Goal: Communication & Community: Answer question/provide support

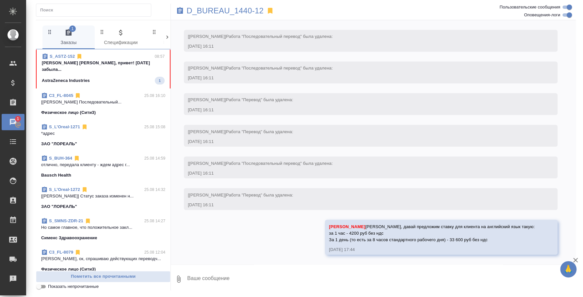
scroll to position [743, 0]
click at [91, 67] on span "S_ASTZ-152 08:57 Федотова Ирина Ира, привет! Вчера забыла... AstraZeneca Indust…" at bounding box center [103, 68] width 123 height 31
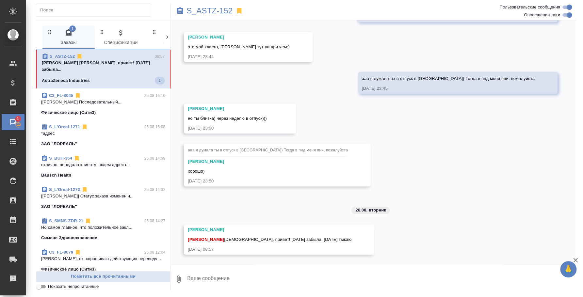
scroll to position [269, 0]
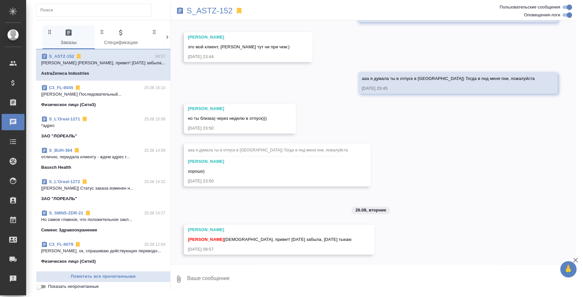
click at [323, 285] on textarea at bounding box center [381, 279] width 389 height 22
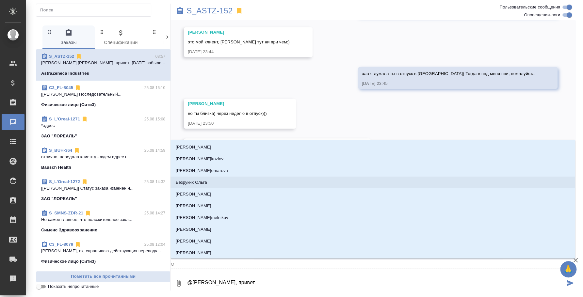
type textarea "@ля, привет"
type input "л"
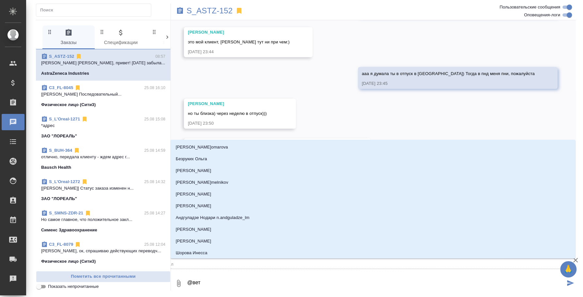
type textarea "@ет"
type input "е"
type textarea "@"
type textarea "@e"
type input "e"
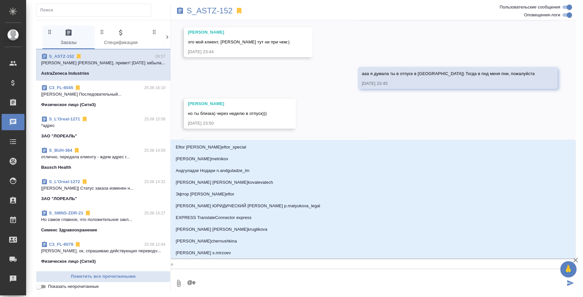
type textarea "@e'c"
type input "e'c"
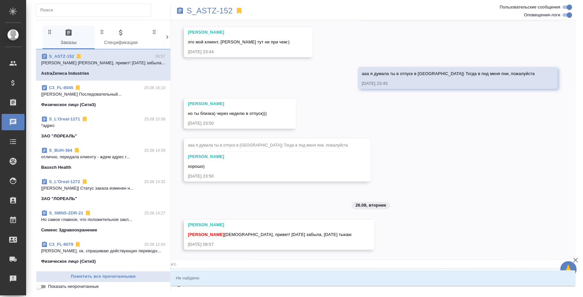
type textarea "@e"
type input "e"
type textarea "@"
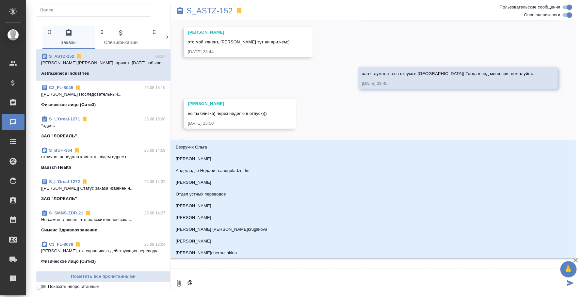
type textarea "@у"
type input "у"
type textarea "@ус"
type input "ус"
type textarea "@усм"
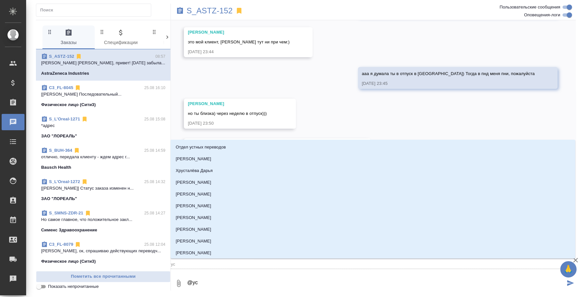
type input "усм"
type textarea "@усма"
type input "усма"
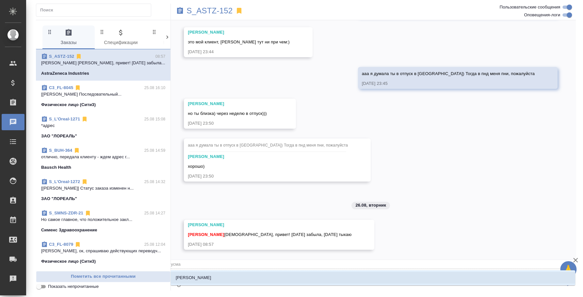
click at [233, 277] on li "Усманова Ольга" at bounding box center [373, 278] width 405 height 12
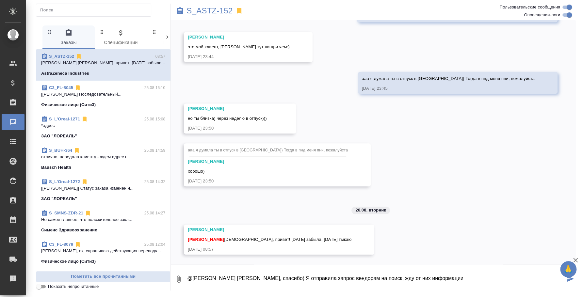
type textarea "@Усманова Ольга Оля, спасибо) Я отправила запрос вендорам на поиск, жду от них …"
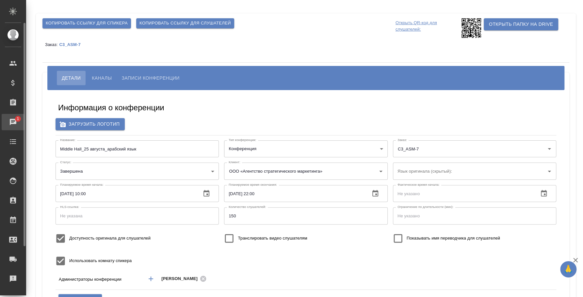
type input "пле"
click at [13, 118] on div "Чаты" at bounding box center [5, 122] width 16 height 10
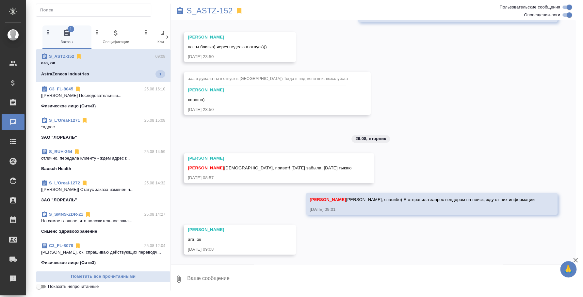
scroll to position [340, 0]
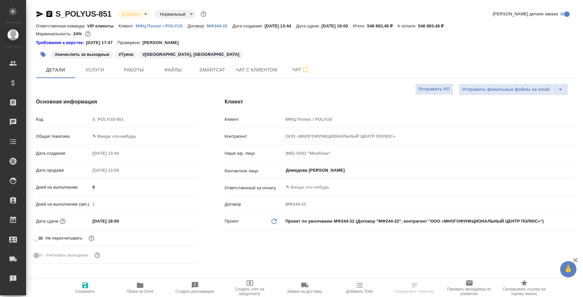
select select "RU"
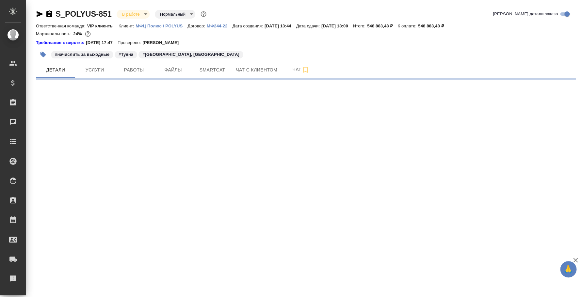
select select "RU"
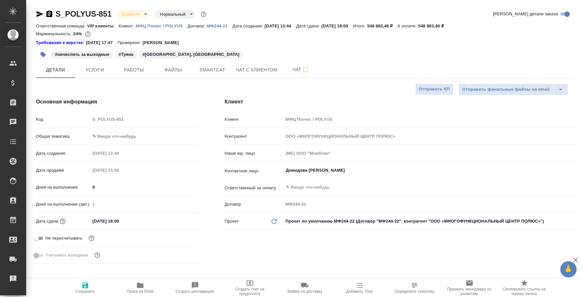
type textarea "x"
click at [104, 73] on span "Услуги" at bounding box center [94, 70] width 31 height 8
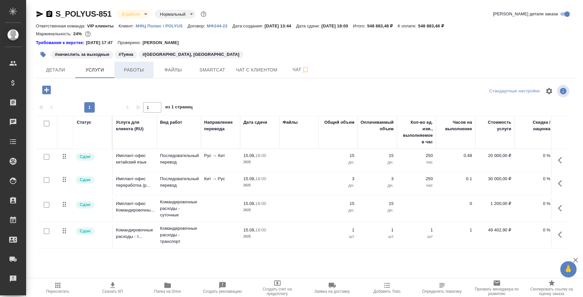
click at [137, 63] on button "Работы" at bounding box center [133, 70] width 39 height 16
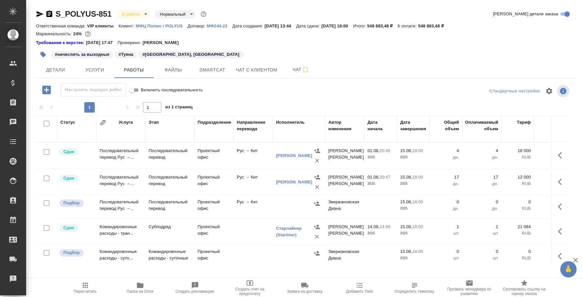
click at [46, 152] on input "checkbox" at bounding box center [47, 152] width 6 height 6
checkbox input "true"
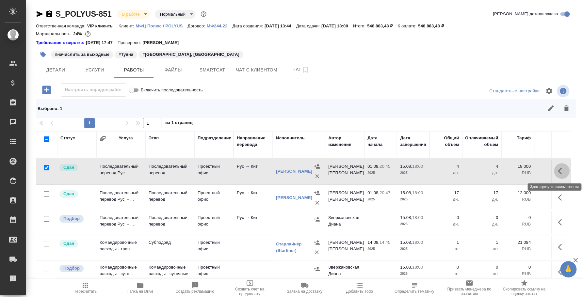
click at [558, 167] on icon "button" at bounding box center [562, 171] width 8 height 8
click at [524, 170] on icon "button" at bounding box center [526, 171] width 4 height 5
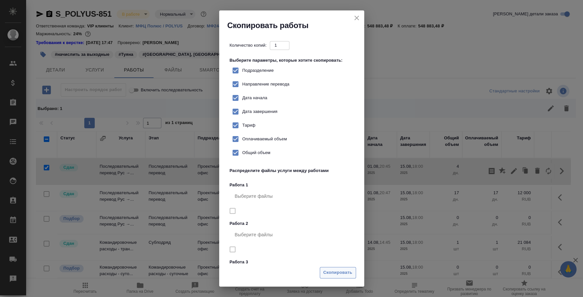
click at [336, 271] on span "Скопировать" at bounding box center [337, 273] width 29 height 8
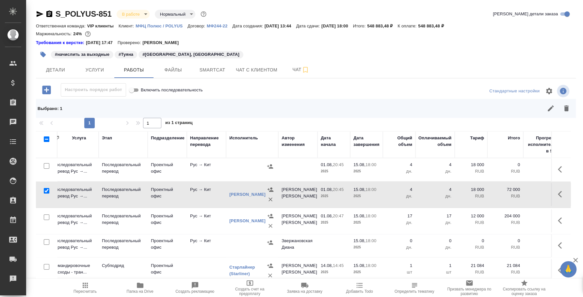
scroll to position [0, 172]
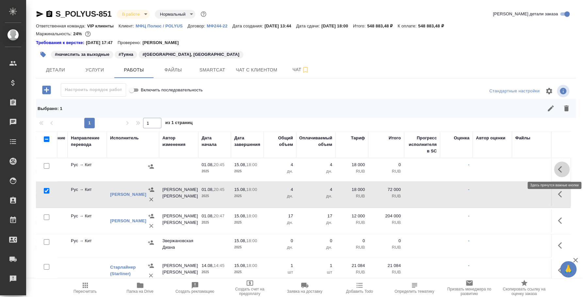
click at [558, 170] on icon "button" at bounding box center [562, 170] width 8 height 8
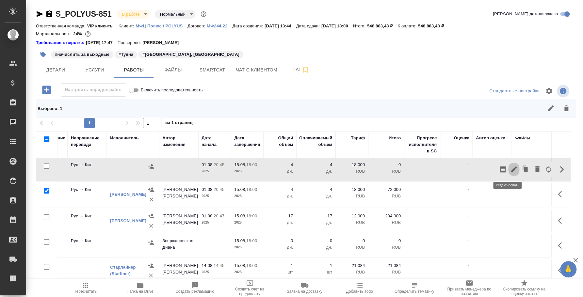
click at [510, 171] on icon "button" at bounding box center [514, 170] width 8 height 8
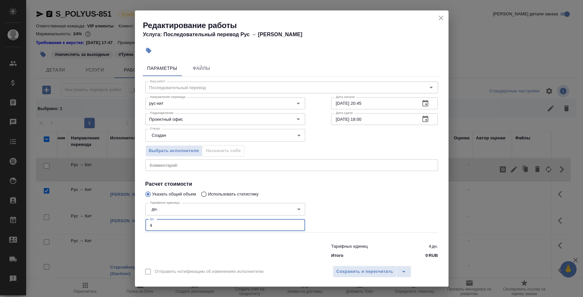
drag, startPoint x: 186, startPoint y: 225, endPoint x: 82, endPoint y: 203, distance: 105.9
click at [82, 203] on div "Редактирование работы Услуга: Последовательный перевод Рус → Кит Параметры Файл…" at bounding box center [291, 148] width 583 height 297
click at [181, 161] on div "x Комментарий:" at bounding box center [291, 165] width 293 height 12
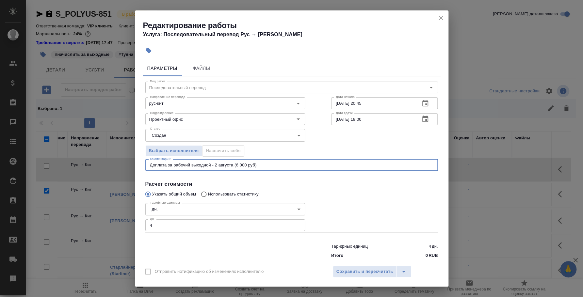
type textarea "Доплата за рабочий выходной - 2 августа (6 000 руб)"
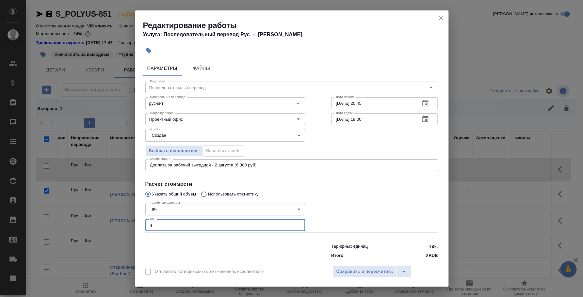
drag, startPoint x: 205, startPoint y: 225, endPoint x: 136, endPoint y: 225, distance: 68.9
click at [136, 225] on div "Параметры Файлы Вид работ Последовательный перевод Вид работ Направление перево…" at bounding box center [292, 160] width 314 height 204
type input "1"
click at [365, 268] on span "Сохранить и пересчитать" at bounding box center [364, 272] width 57 height 8
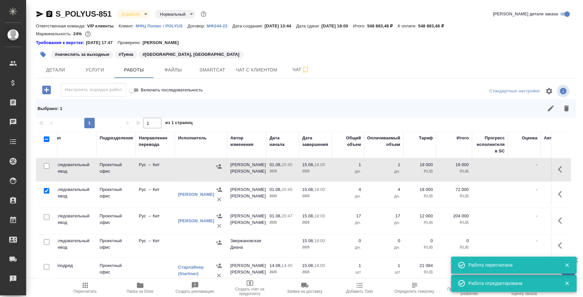
scroll to position [0, 62]
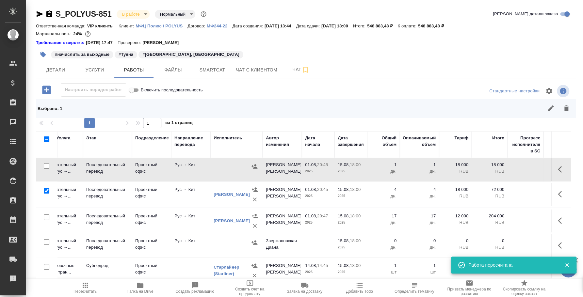
click at [254, 167] on icon "button" at bounding box center [254, 166] width 7 height 7
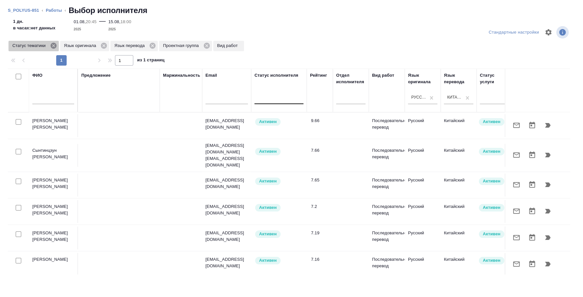
click at [55, 43] on icon at bounding box center [53, 46] width 6 height 6
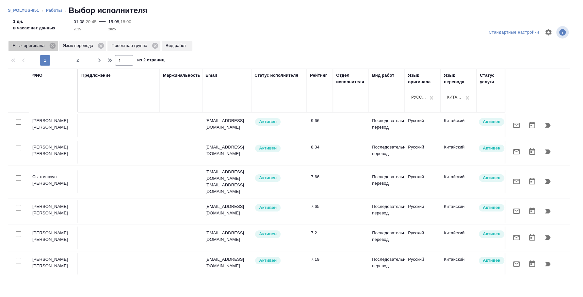
click at [53, 46] on icon at bounding box center [52, 45] width 7 height 7
click at [53, 46] on icon at bounding box center [51, 46] width 6 height 6
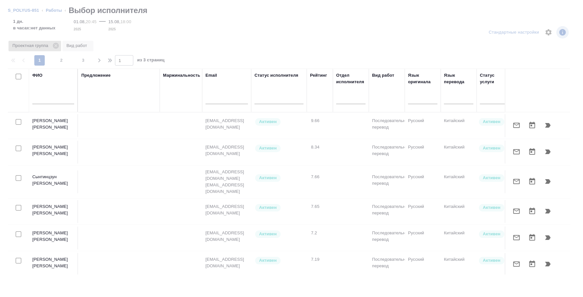
click at [55, 46] on icon at bounding box center [56, 46] width 6 height 6
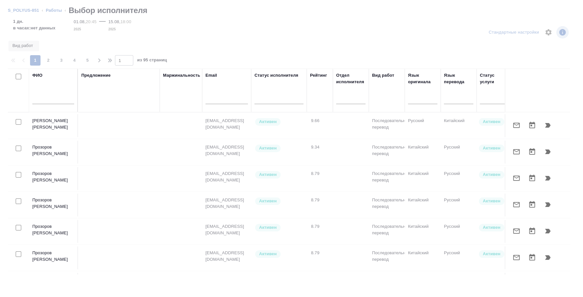
click at [46, 102] on input "text" at bounding box center [53, 100] width 42 height 8
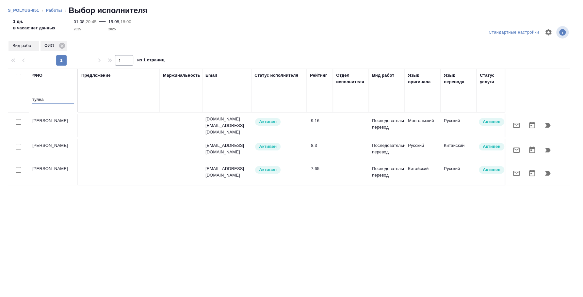
type input "туяна"
click at [19, 149] on div at bounding box center [18, 146] width 15 height 9
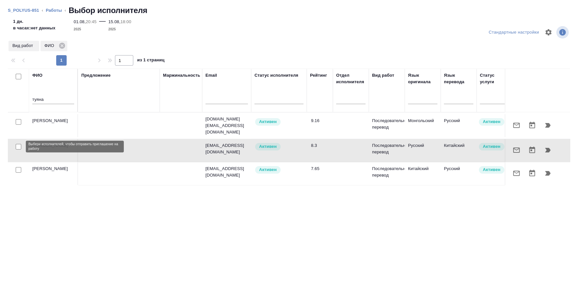
click at [18, 147] on input "checkbox" at bounding box center [19, 147] width 6 height 6
checkbox input "true"
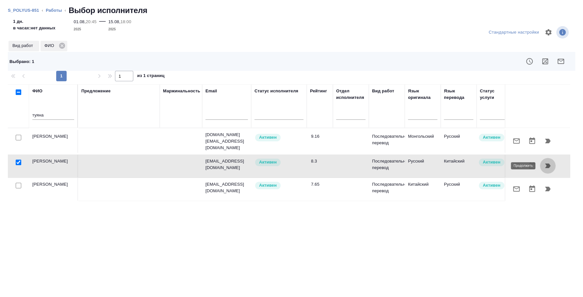
click at [549, 164] on icon "button" at bounding box center [548, 166] width 8 height 8
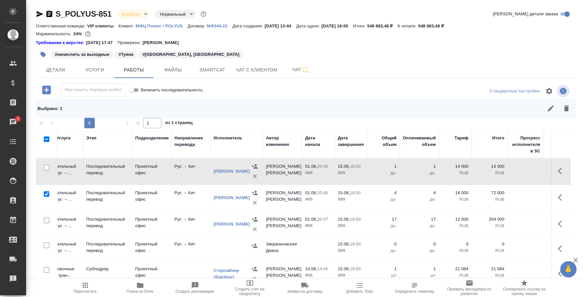
click at [557, 176] on button "button" at bounding box center [562, 171] width 16 height 16
click at [511, 171] on icon "button" at bounding box center [514, 171] width 6 height 6
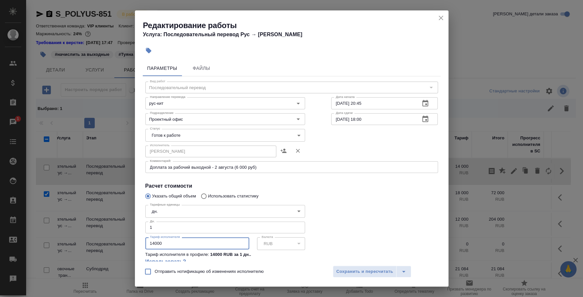
drag, startPoint x: 174, startPoint y: 244, endPoint x: 151, endPoint y: 244, distance: 22.9
click at [151, 244] on input "14000" at bounding box center [197, 243] width 104 height 12
type input "6000"
click at [342, 277] on button "Сохранить и пересчитать" at bounding box center [365, 272] width 64 height 12
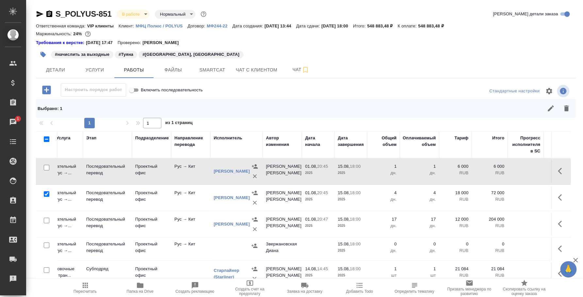
scroll to position [0, 0]
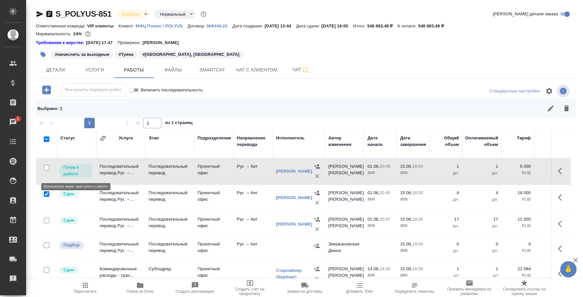
click at [70, 174] on p "Готов к работе" at bounding box center [75, 170] width 25 height 13
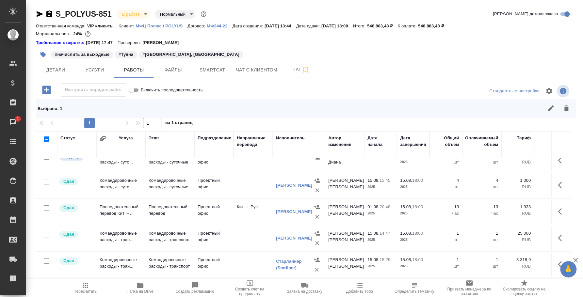
scroll to position [144, 0]
click at [558, 234] on icon "button" at bounding box center [562, 238] width 8 height 8
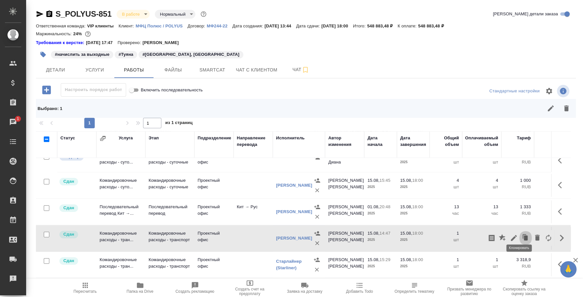
click at [522, 234] on icon "button" at bounding box center [525, 238] width 9 height 9
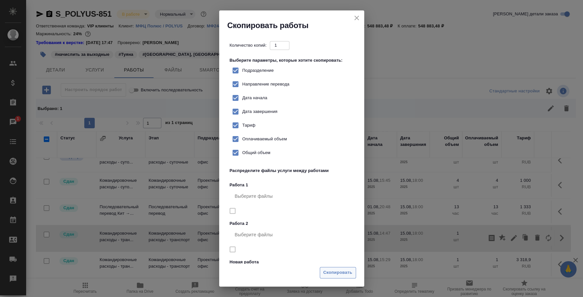
click at [343, 273] on span "Скопировать" at bounding box center [337, 273] width 29 height 8
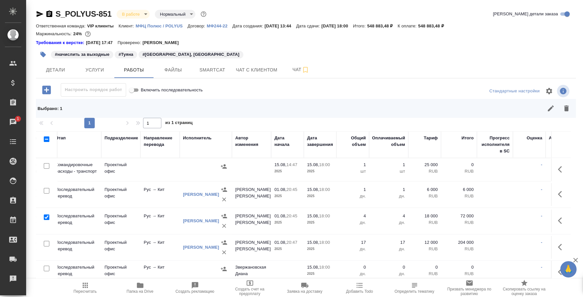
scroll to position [0, 172]
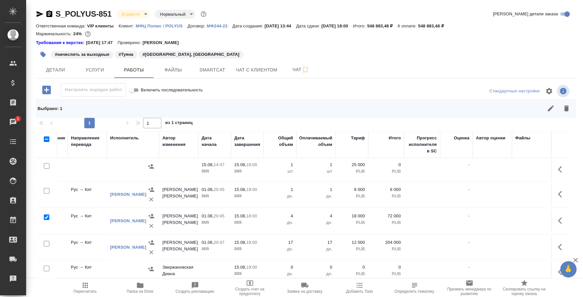
click at [554, 169] on button "button" at bounding box center [562, 170] width 16 height 16
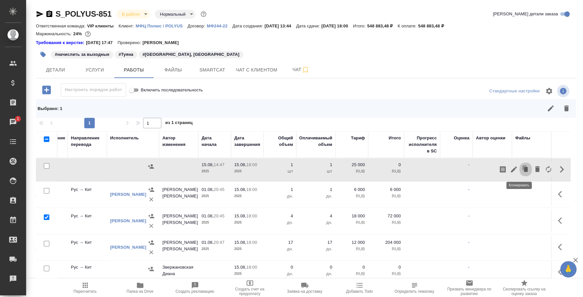
click at [519, 168] on button "button" at bounding box center [525, 170] width 12 height 16
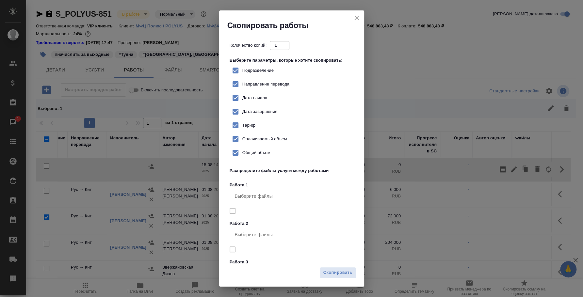
click at [354, 15] on icon "close" at bounding box center [357, 18] width 8 height 8
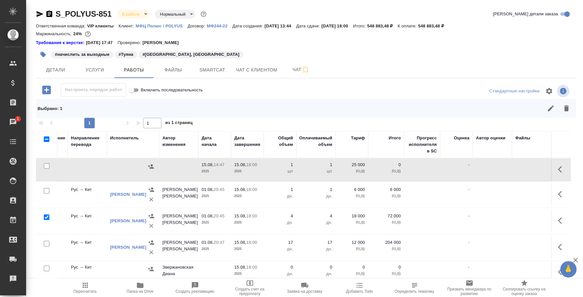
click at [558, 169] on icon "button" at bounding box center [560, 169] width 4 height 7
click at [510, 167] on icon "button" at bounding box center [514, 170] width 8 height 8
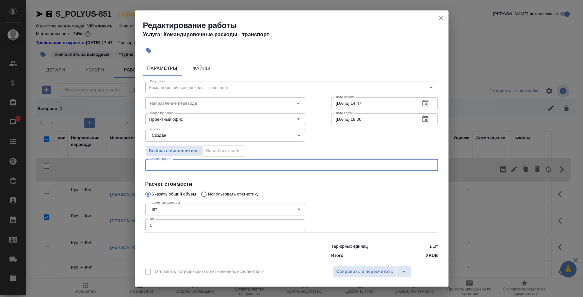
click at [160, 167] on textarea at bounding box center [292, 165] width 284 height 5
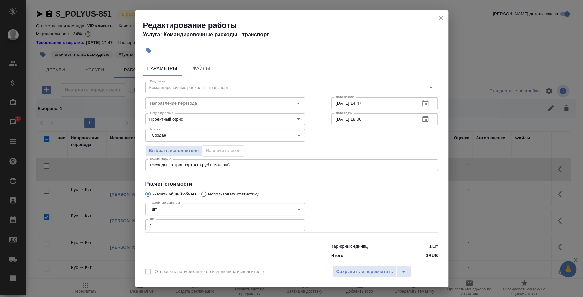
click at [183, 169] on div "Расходы на транпорт 410 руб+1500 руб x Комментарий:" at bounding box center [291, 165] width 293 height 12
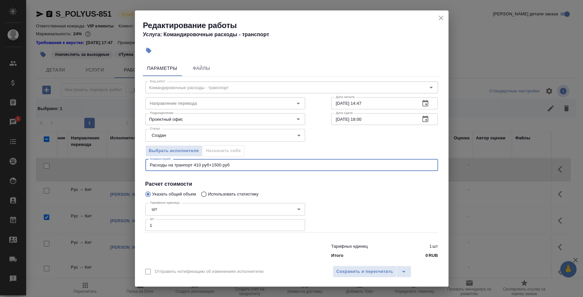
click at [183, 166] on textarea "Расходы на транпорт 410 руб+1500 руб" at bounding box center [292, 165] width 284 height 5
click at [247, 167] on textarea "Расходы на транспорт 410 руб+1500 руб" at bounding box center [292, 165] width 284 height 5
type textarea "Расходы на транспорт 410 руб+1500 руб"
click at [373, 269] on span "Сохранить и пересчитать" at bounding box center [364, 272] width 57 height 8
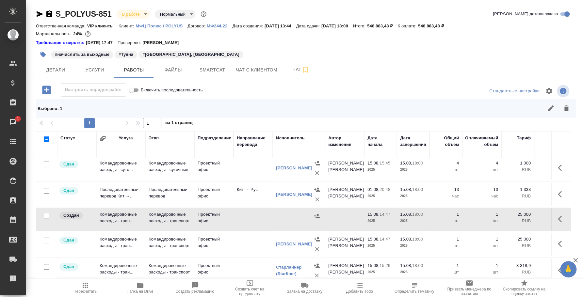
scroll to position [167, 0]
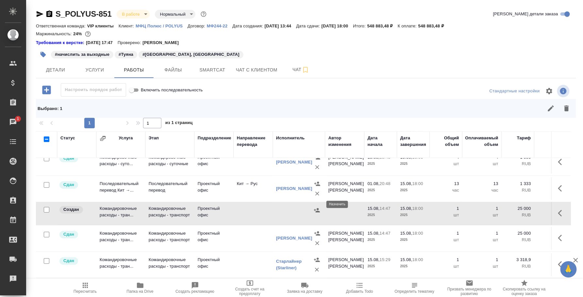
click at [315, 207] on icon "button" at bounding box center [317, 210] width 7 height 7
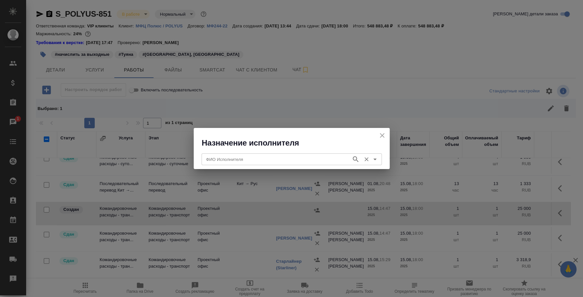
click at [297, 161] on input "ФИО Исполнителя" at bounding box center [276, 159] width 145 height 8
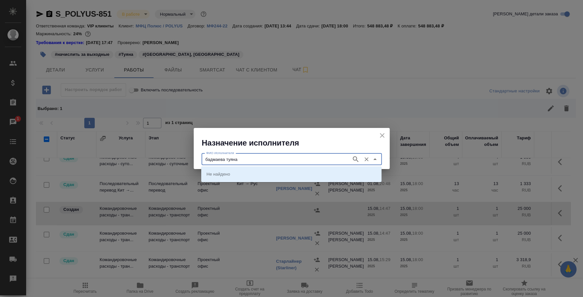
type input "бадмаева туяна"
click at [298, 170] on li "Бадмаева Туяна Сергеевна" at bounding box center [291, 174] width 180 height 12
type input "Бадмаева Туяна Сергеевна"
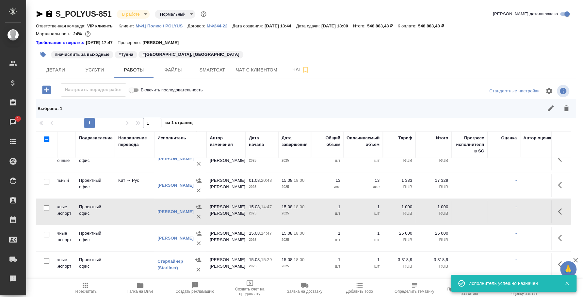
scroll to position [167, 122]
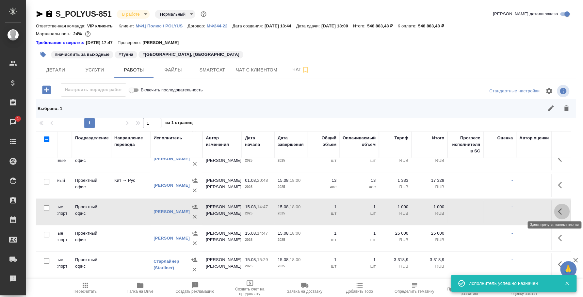
click at [558, 212] on icon "button" at bounding box center [562, 212] width 8 height 8
click at [510, 208] on icon "button" at bounding box center [514, 212] width 8 height 8
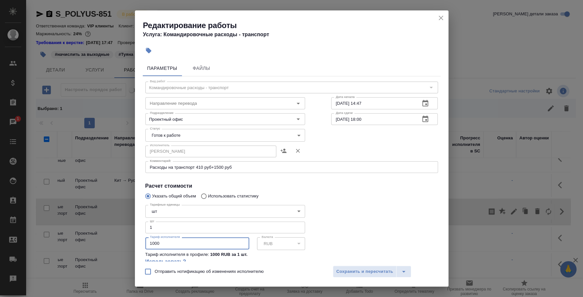
drag, startPoint x: 171, startPoint y: 241, endPoint x: 138, endPoint y: 231, distance: 34.8
click at [138, 231] on div "Параметры Файлы Вид работ Командировочные расходы - транспорт Вид работ Направл…" at bounding box center [292, 160] width 314 height 204
type input "1910"
click at [377, 275] on span "Сохранить и пересчитать" at bounding box center [364, 272] width 57 height 8
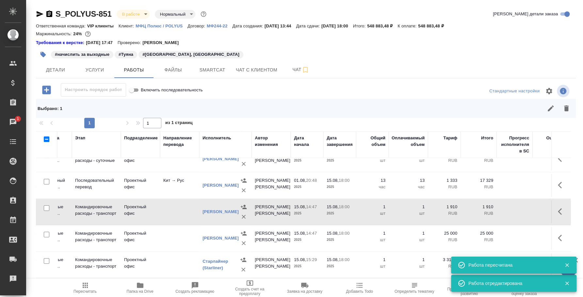
scroll to position [167, 0]
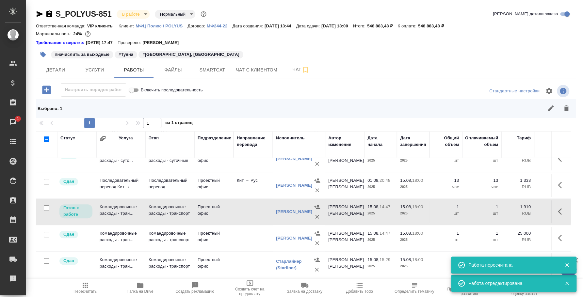
click at [87, 210] on p "Готов к работе" at bounding box center [75, 211] width 25 height 13
click at [568, 264] on icon "button" at bounding box center [567, 265] width 6 height 6
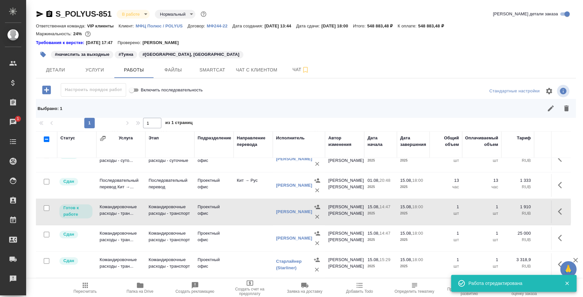
click at [567, 283] on icon "button" at bounding box center [567, 284] width 4 height 4
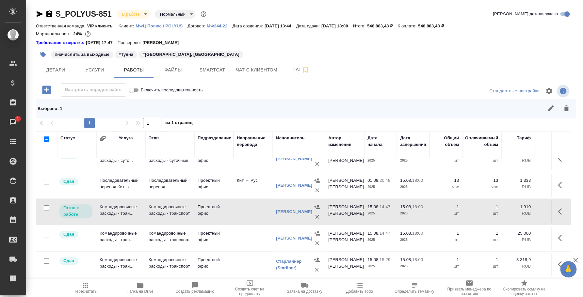
click at [576, 258] on icon "button" at bounding box center [576, 260] width 8 height 8
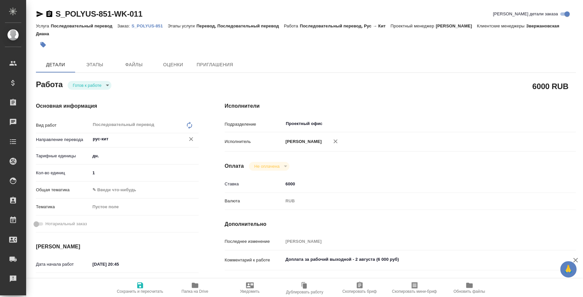
type textarea "x"
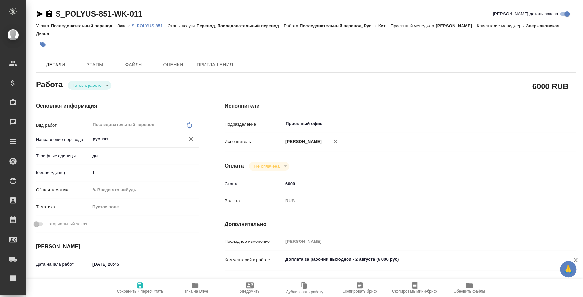
type textarea "x"
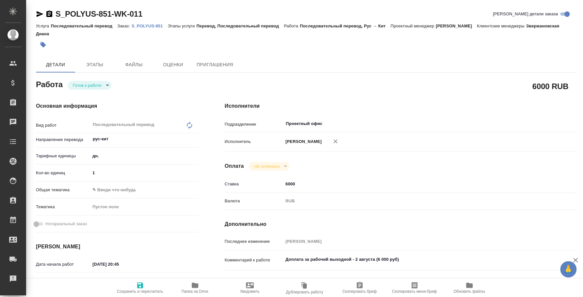
type textarea "x"
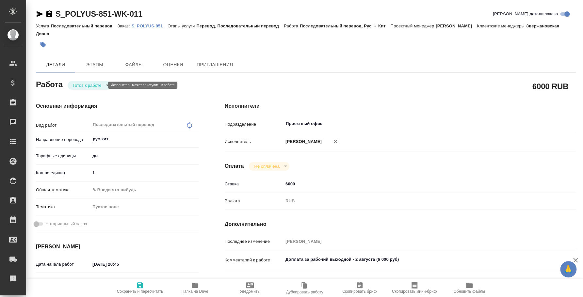
click at [102, 86] on body "🙏 .cls-1 fill:#fff; AWATERA Fedotova Irina Клиенты Спецификации Заказы Чаты Tod…" at bounding box center [291, 148] width 583 height 297
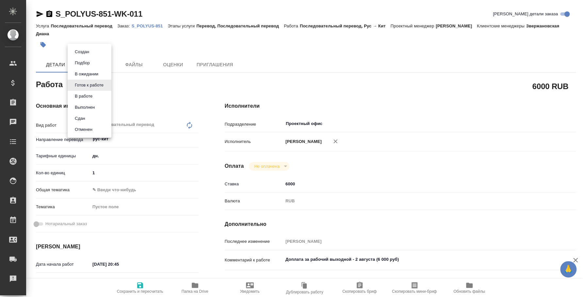
type textarea "x"
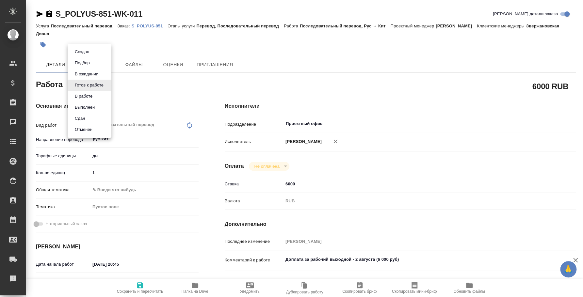
click at [89, 114] on li "Сдан" at bounding box center [90, 118] width 44 height 11
type textarea "x"
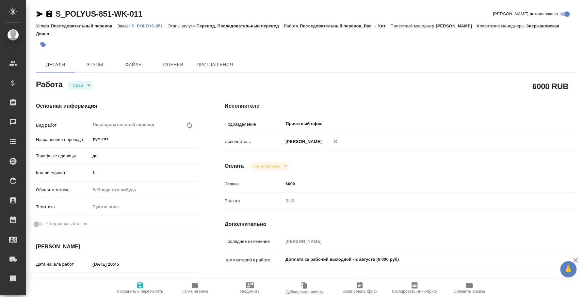
type textarea "x"
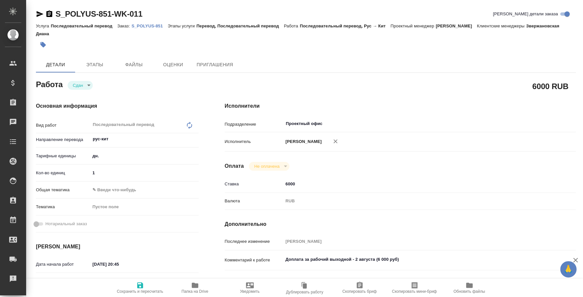
type textarea "x"
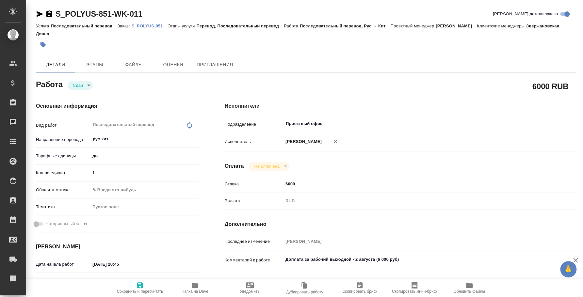
type textarea "x"
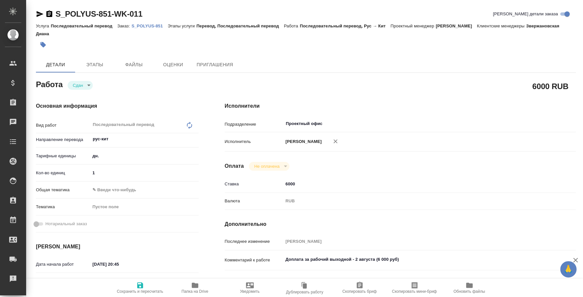
type textarea "x"
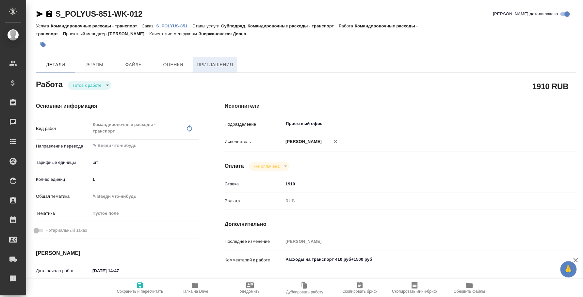
type textarea "x"
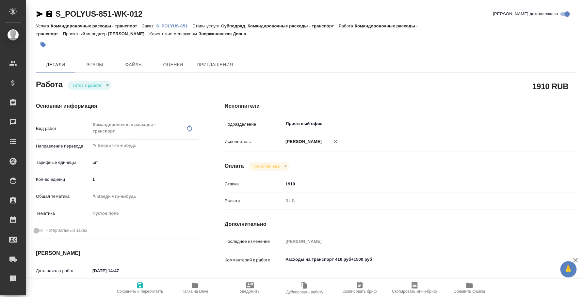
type textarea "x"
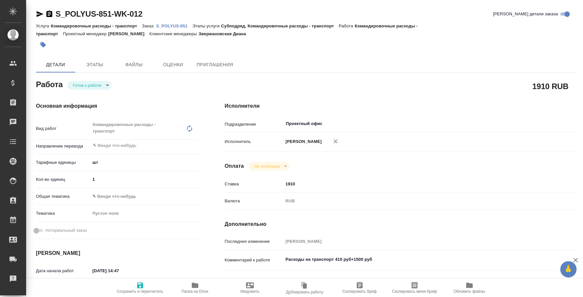
click at [93, 85] on body "🙏 .cls-1 fill:#fff; AWATERA [PERSON_NAME] Спецификации Заказы Чаты Todo Проекты…" at bounding box center [291, 148] width 583 height 297
type textarea "x"
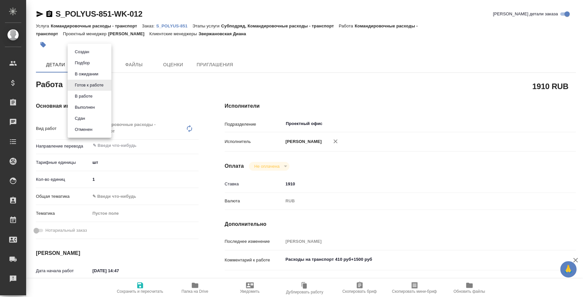
type textarea "x"
click at [97, 115] on li "Сдан" at bounding box center [90, 118] width 44 height 11
type textarea "x"
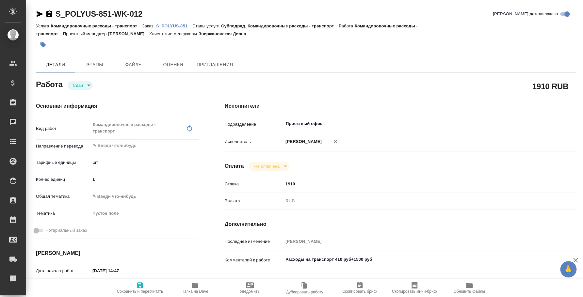
type textarea "x"
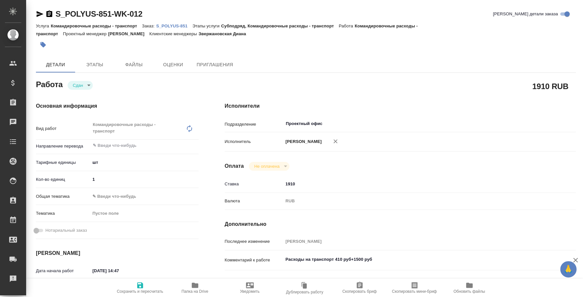
type textarea "x"
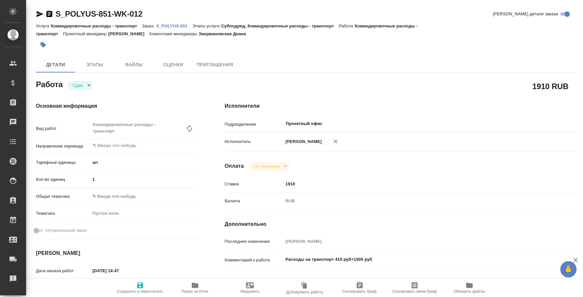
type textarea "x"
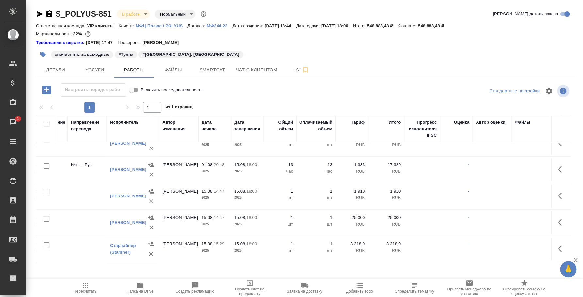
scroll to position [170, 172]
click at [558, 193] on icon "button" at bounding box center [560, 196] width 4 height 7
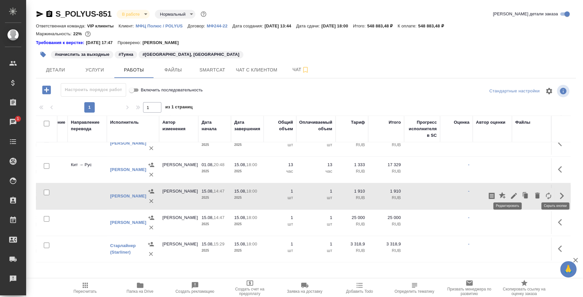
click at [511, 192] on icon "button" at bounding box center [514, 196] width 8 height 8
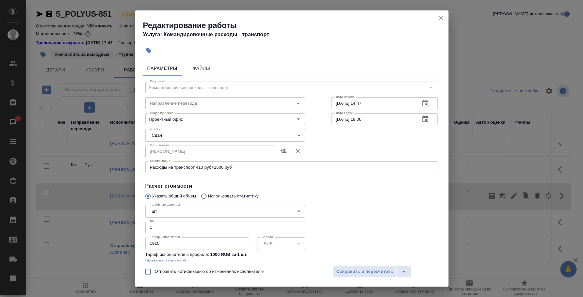
click at [266, 166] on textarea "Расходы на транспорт 410 руб+1500 руб" at bounding box center [292, 167] width 284 height 5
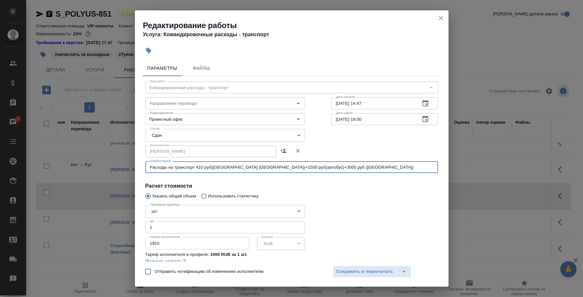
type textarea "Расходы на транспорт 410 руб(Такси аэропорт-вокзал Иркутска)+1500 руб(автобус)+…"
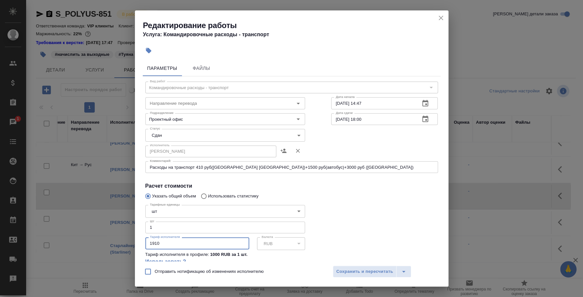
drag, startPoint x: 152, startPoint y: 244, endPoint x: 148, endPoint y: 242, distance: 4.2
click at [148, 242] on input "1910" at bounding box center [197, 243] width 104 height 12
type input "4910"
click at [365, 272] on span "Сохранить и пересчитать" at bounding box center [364, 272] width 57 height 8
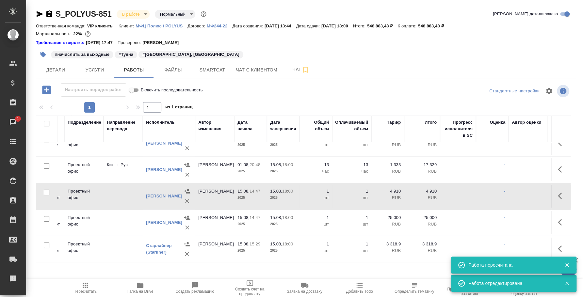
scroll to position [170, 0]
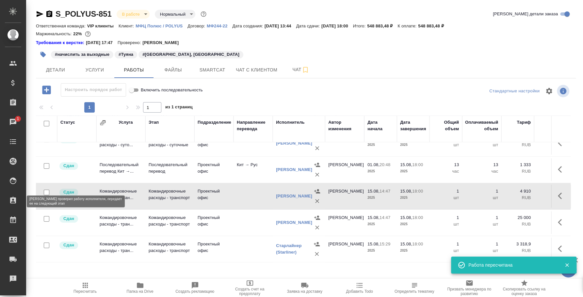
click at [69, 189] on p "Сдан" at bounding box center [68, 192] width 11 height 7
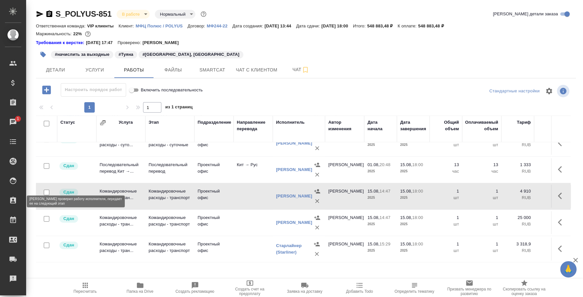
click at [69, 189] on p "Сдан" at bounding box center [68, 192] width 11 height 7
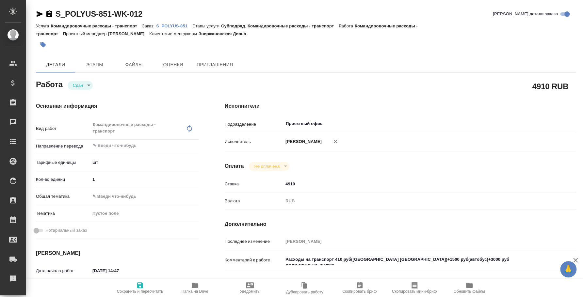
type textarea "x"
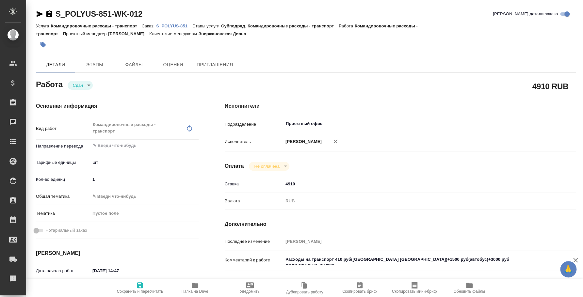
type textarea "x"
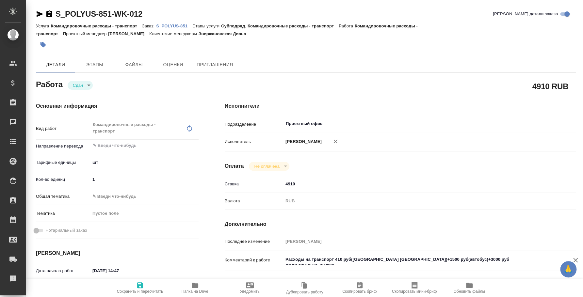
type textarea "x"
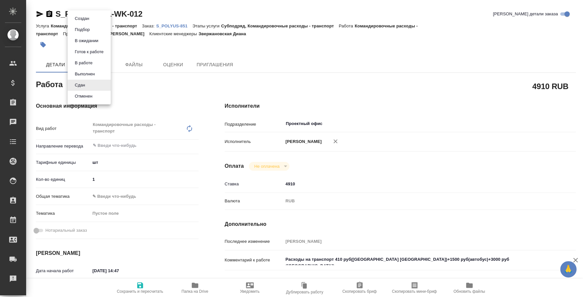
click at [78, 82] on body "🙏 .cls-1 fill:#fff; AWATERA Fedotova Irina Клиенты Спецификации Заказы Чаты Tod…" at bounding box center [291, 148] width 583 height 297
type textarea "x"
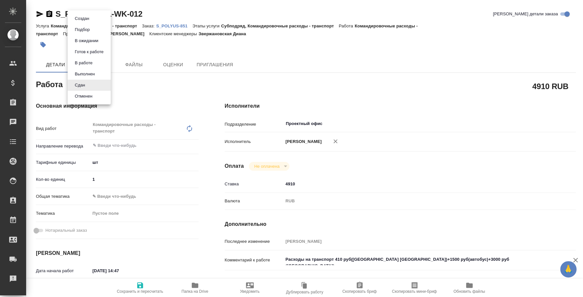
type textarea "x"
click at [86, 63] on button "В работе" at bounding box center [84, 62] width 22 height 7
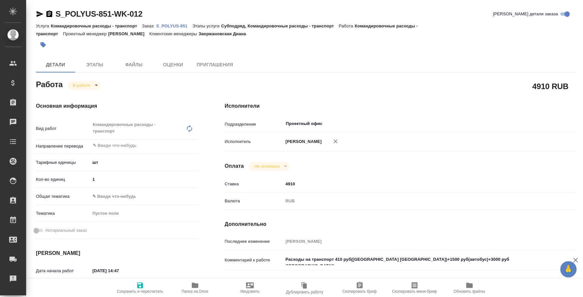
type textarea "x"
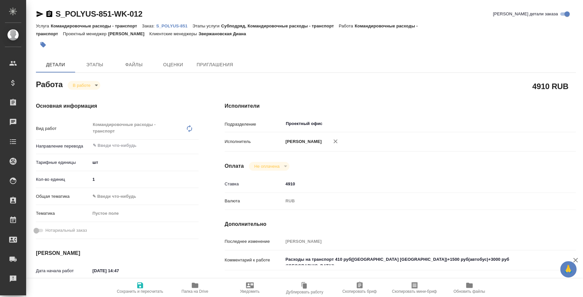
type textarea "x"
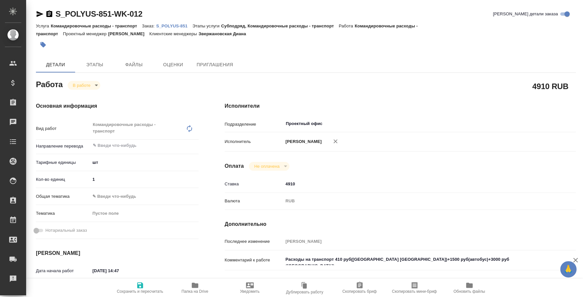
type textarea "x"
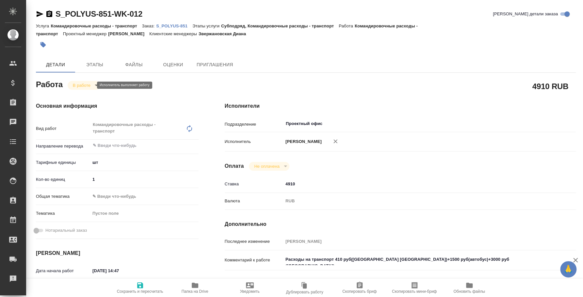
type textarea "x"
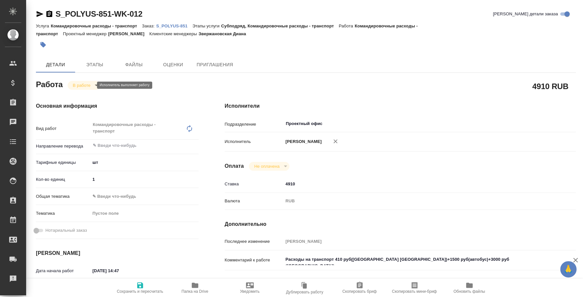
click at [89, 83] on body "🙏 .cls-1 fill:#fff; AWATERA Fedotova Irina Клиенты Спецификации Заказы Чаты Tod…" at bounding box center [291, 148] width 583 height 297
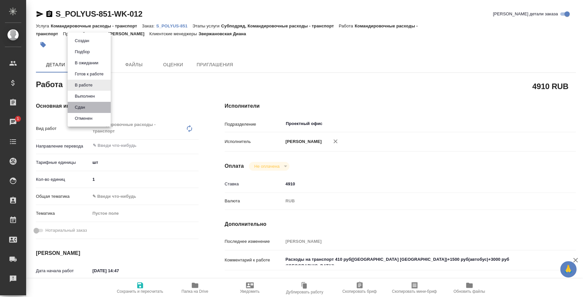
click at [89, 105] on li "Сдан" at bounding box center [89, 107] width 43 height 11
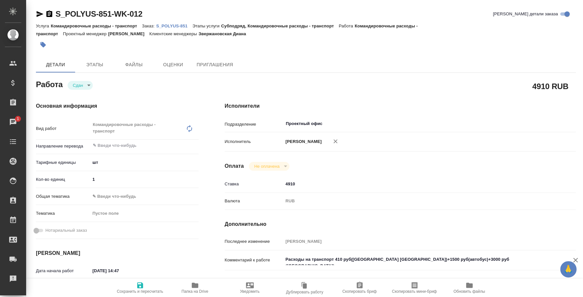
type textarea "x"
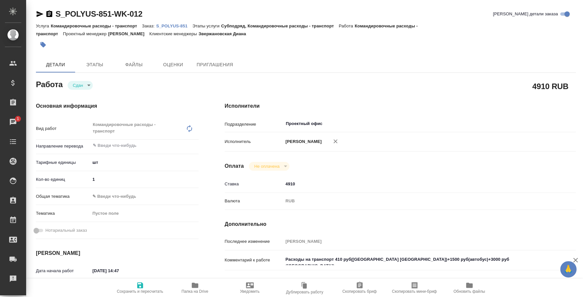
type textarea "x"
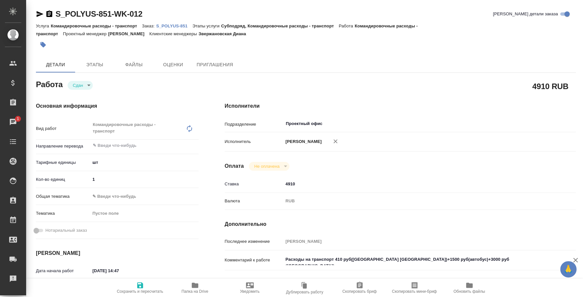
type textarea "x"
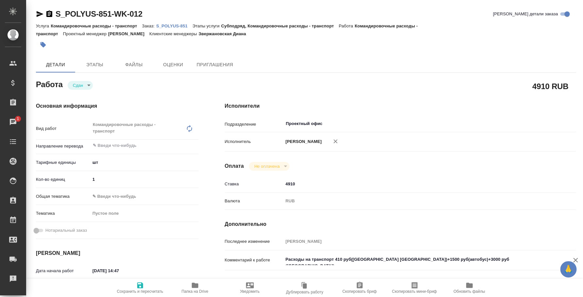
type textarea "x"
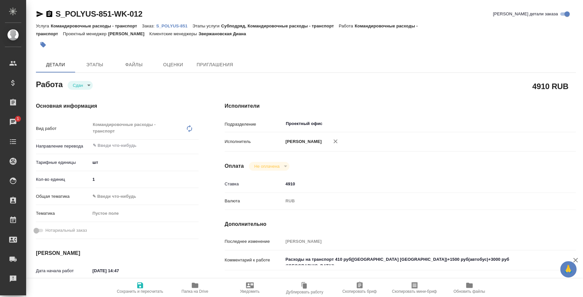
click at [167, 27] on p "S_POLYUS-851" at bounding box center [174, 26] width 36 height 5
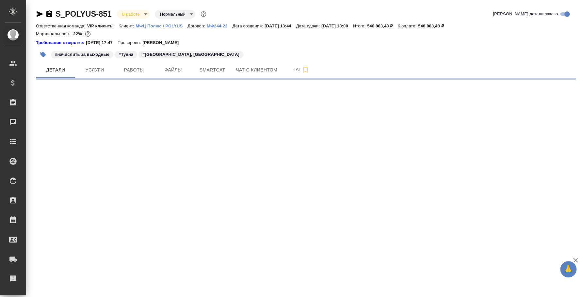
select select "RU"
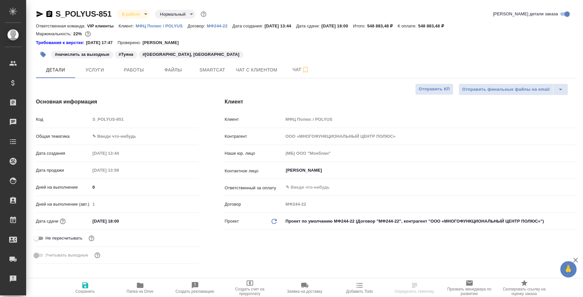
type textarea "x"
click at [96, 64] on button "Услуги" at bounding box center [94, 70] width 39 height 16
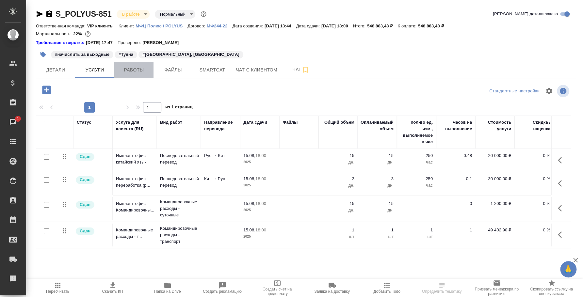
click at [127, 72] on span "Работы" at bounding box center [133, 70] width 31 height 8
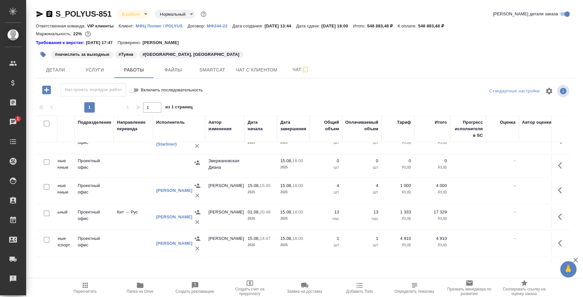
scroll to position [122, 120]
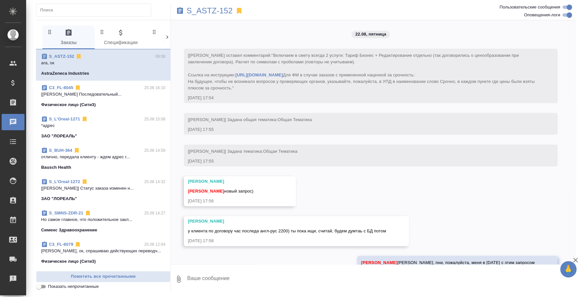
scroll to position [340, 0]
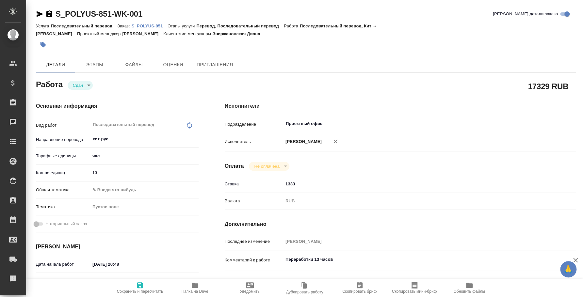
type textarea "x"
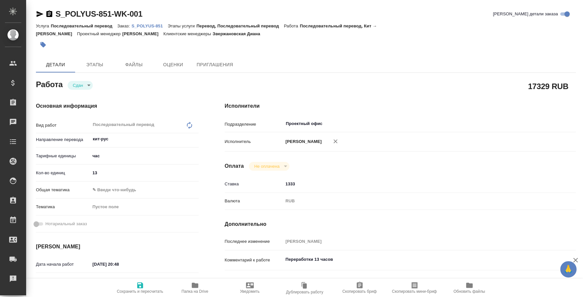
type textarea "x"
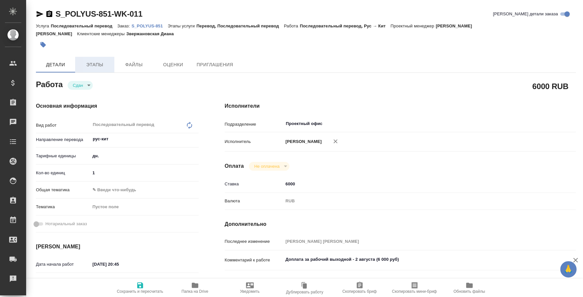
click at [97, 59] on button "Этапы" at bounding box center [94, 65] width 39 height 16
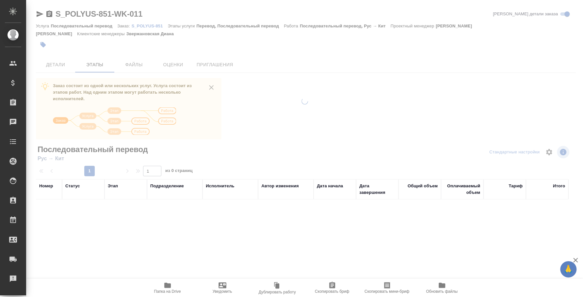
click at [142, 25] on div at bounding box center [304, 148] width 557 height 297
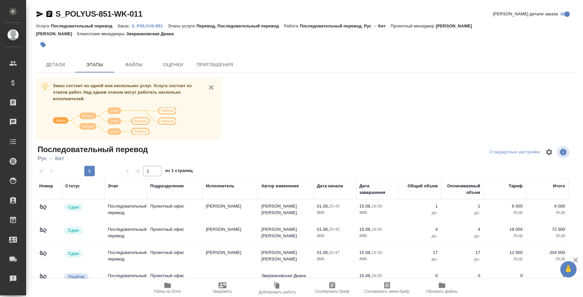
click at [144, 25] on p "S_POLYUS-851" at bounding box center [150, 26] width 36 height 5
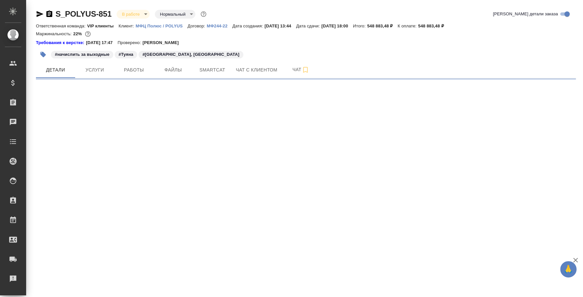
select select "RU"
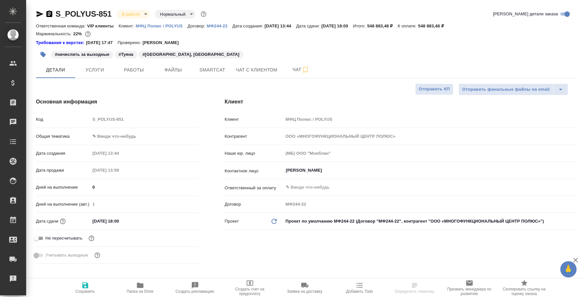
type textarea "x"
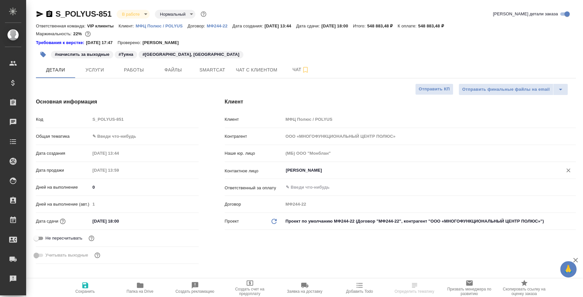
type textarea "x"
click at [106, 72] on span "Услуги" at bounding box center [94, 70] width 31 height 8
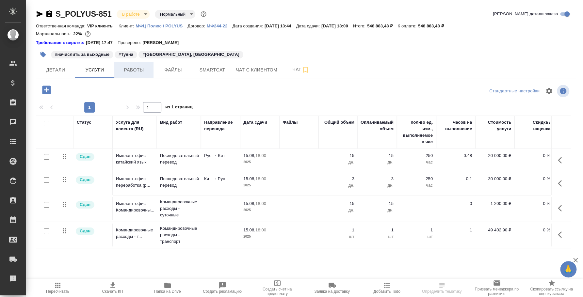
click at [136, 67] on span "Работы" at bounding box center [133, 70] width 31 height 8
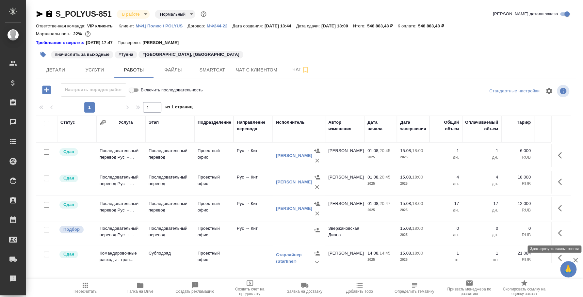
click at [559, 232] on icon "button" at bounding box center [562, 233] width 8 height 8
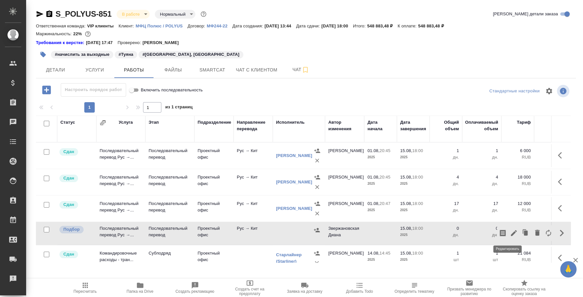
click at [512, 236] on button "button" at bounding box center [513, 233] width 11 height 16
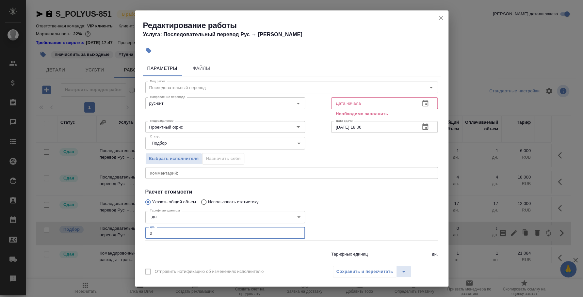
drag, startPoint x: 182, startPoint y: 238, endPoint x: 137, endPoint y: 232, distance: 45.8
click at [137, 232] on div "Параметры Файлы Вид работ Последовательный перевод Вид работ Направление перево…" at bounding box center [292, 160] width 314 height 204
type input "1"
click at [421, 103] on icon "button" at bounding box center [425, 104] width 8 height 8
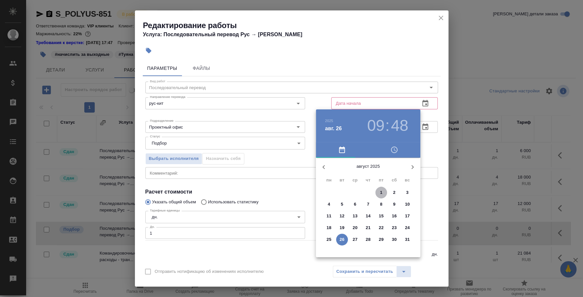
click at [382, 190] on span "1" at bounding box center [381, 192] width 12 height 7
type input "[DATE] 09:48"
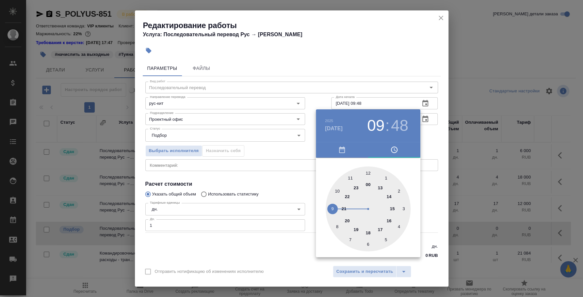
click at [428, 186] on div at bounding box center [291, 148] width 583 height 297
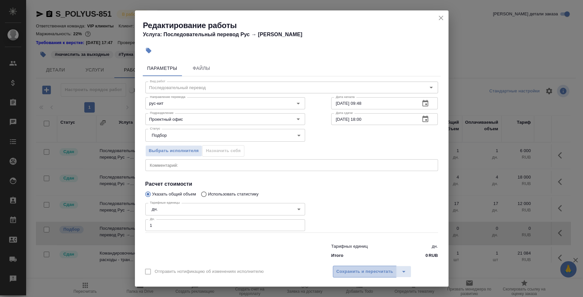
click at [379, 273] on span "Сохранить и пересчитать" at bounding box center [364, 272] width 57 height 8
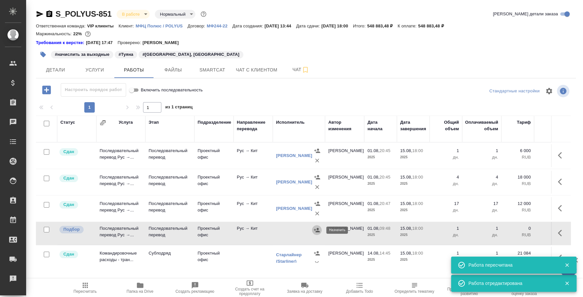
click at [318, 232] on icon "button" at bounding box center [317, 230] width 6 height 4
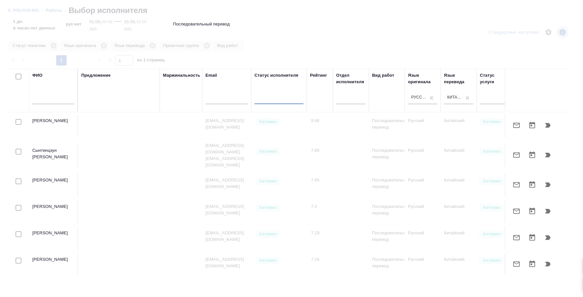
click at [54, 47] on div at bounding box center [291, 148] width 583 height 297
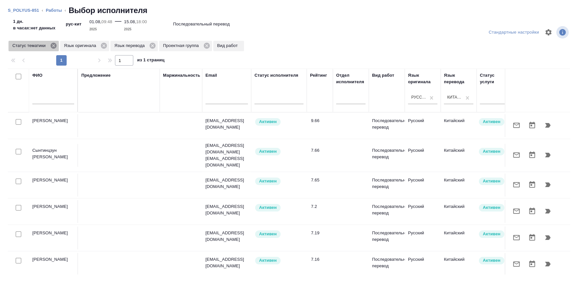
click at [54, 46] on icon at bounding box center [53, 46] width 6 height 6
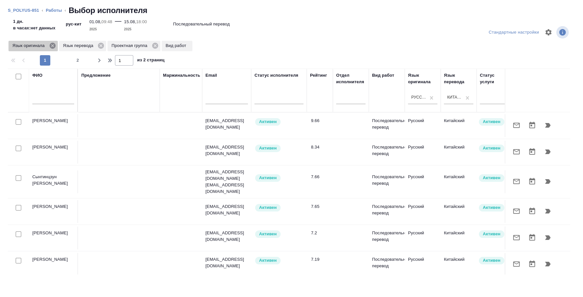
click at [52, 46] on icon at bounding box center [52, 45] width 7 height 7
click at [52, 46] on icon at bounding box center [51, 46] width 6 height 6
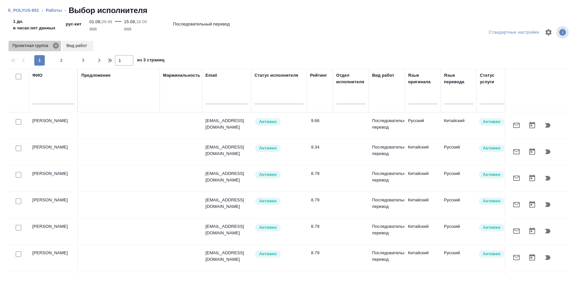
click at [58, 46] on icon at bounding box center [56, 46] width 6 height 6
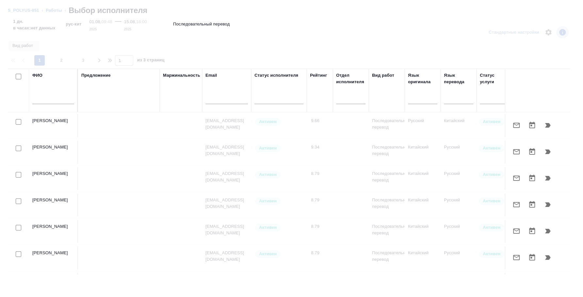
click at [51, 96] on input "text" at bounding box center [53, 100] width 42 height 8
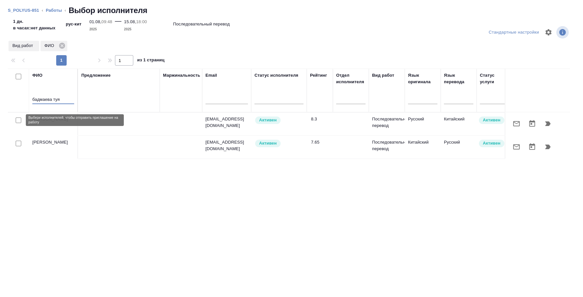
type input "бадмаева туя"
click at [19, 120] on input "checkbox" at bounding box center [19, 121] width 6 height 6
checkbox input "true"
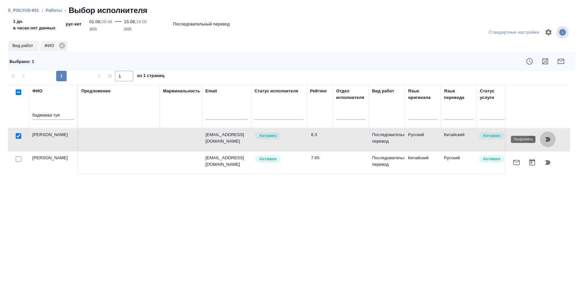
click at [550, 138] on icon "button" at bounding box center [548, 140] width 8 height 8
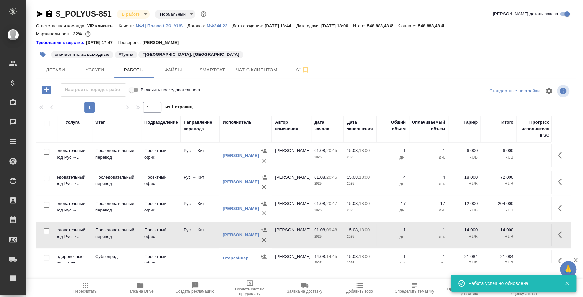
scroll to position [0, 55]
click at [558, 236] on icon "button" at bounding box center [562, 235] width 8 height 8
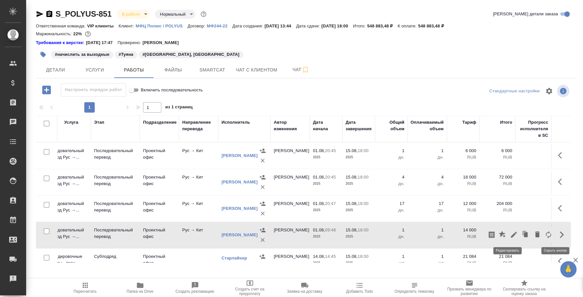
click at [511, 237] on icon "button" at bounding box center [514, 235] width 6 height 6
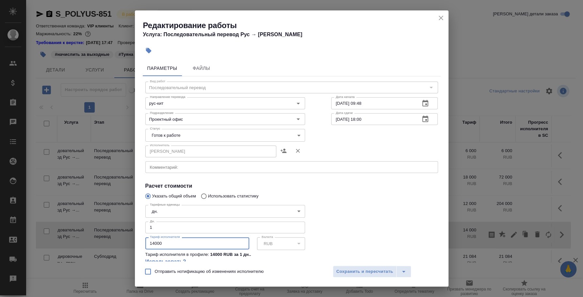
drag, startPoint x: 183, startPoint y: 239, endPoint x: 129, endPoint y: 240, distance: 53.9
click at [129, 240] on div "Редактирование работы Услуга: Последовательный перевод Рус → Кит Параметры Файл…" at bounding box center [291, 148] width 583 height 297
type input "6000"
click at [242, 165] on textarea at bounding box center [292, 167] width 284 height 5
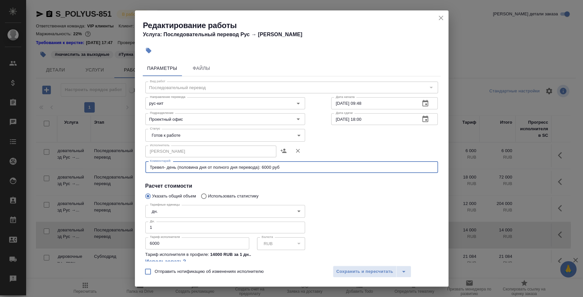
click at [176, 167] on textarea "Тревел- день (половина дня от полного дня перевода): 6000 руб" at bounding box center [292, 167] width 284 height 5
type textarea "Тревел- день обратная дорога (половина дня от полного дня перевода): 6000 руб"
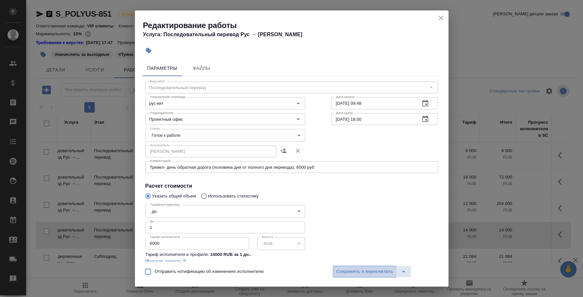
click at [359, 268] on span "Сохранить и пересчитать" at bounding box center [364, 272] width 57 height 8
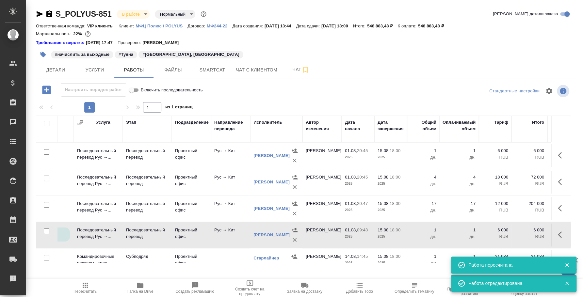
scroll to position [0, 0]
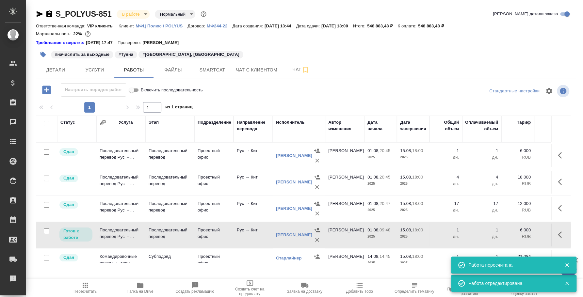
click at [78, 236] on p "Готов к работе" at bounding box center [75, 234] width 25 height 13
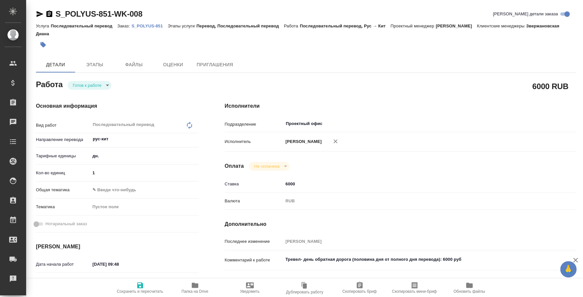
type textarea "x"
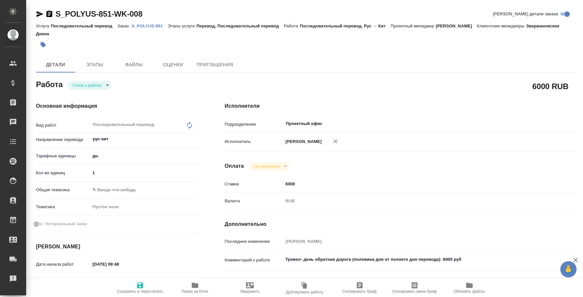
type textarea "x"
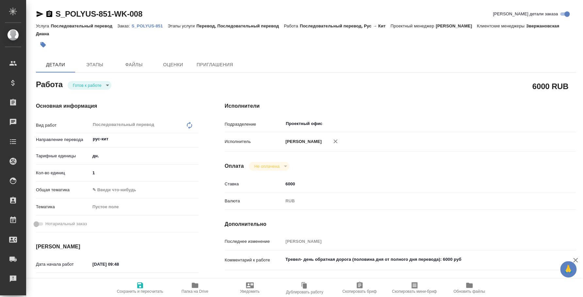
type textarea "x"
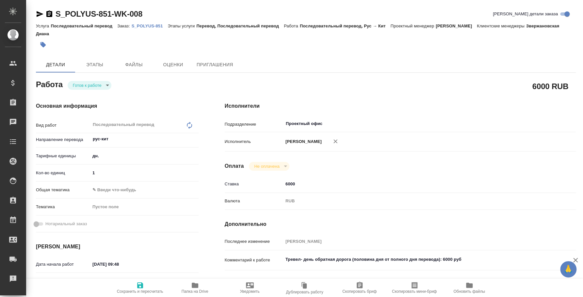
type textarea "x"
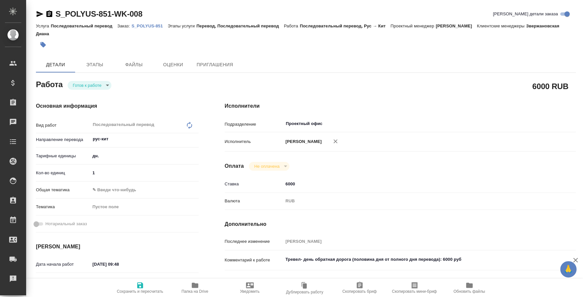
click at [105, 83] on body "🙏 .cls-1 fill:#fff; AWATERA [PERSON_NAME] Спецификации Заказы Чаты Todo Проекты…" at bounding box center [291, 148] width 583 height 297
type textarea "x"
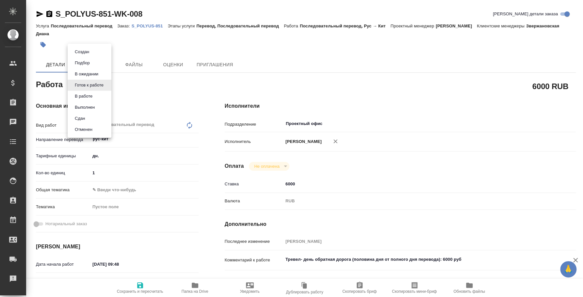
type textarea "x"
click at [92, 113] on li "Сдан" at bounding box center [90, 118] width 44 height 11
type textarea "x"
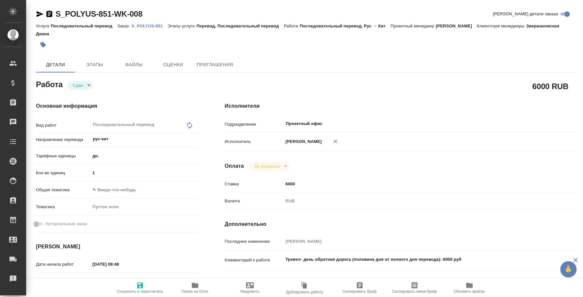
type textarea "x"
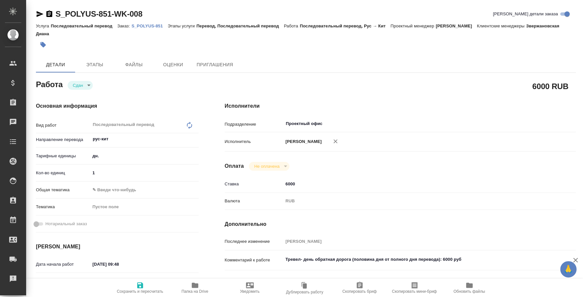
type textarea "x"
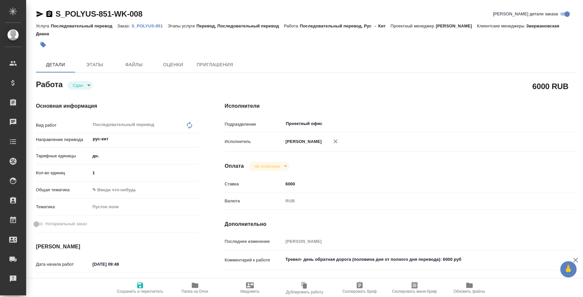
type textarea "x"
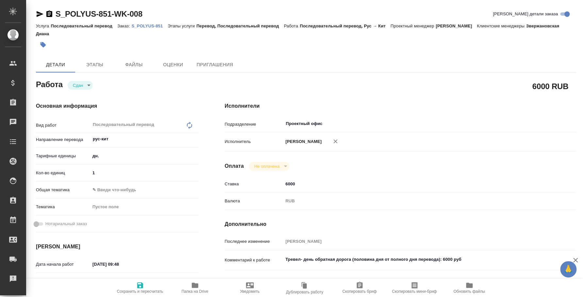
type textarea "x"
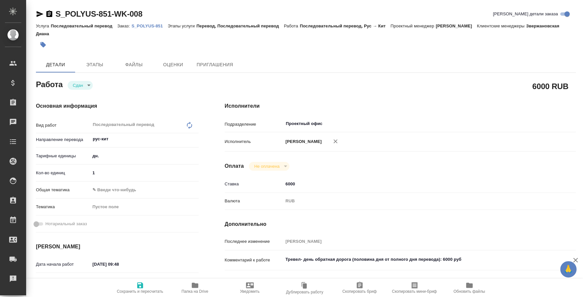
type textarea "x"
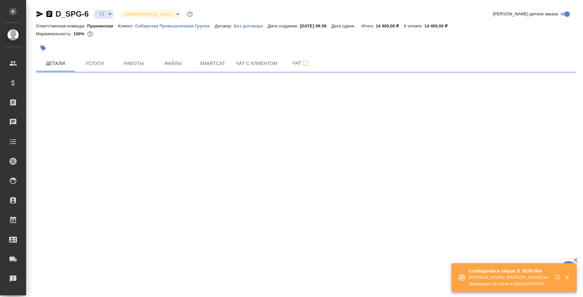
select select "RU"
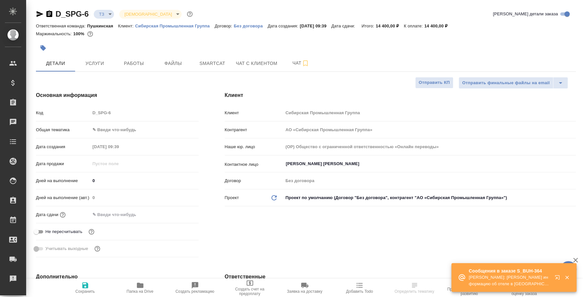
type textarea "x"
type input "Касаткина Александра"
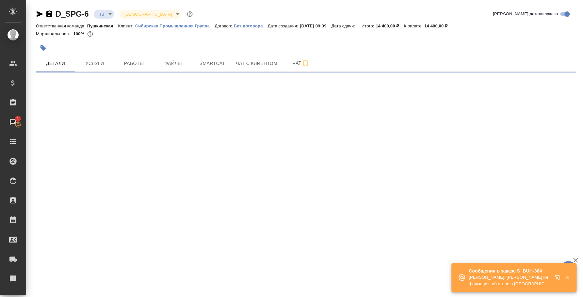
select select "RU"
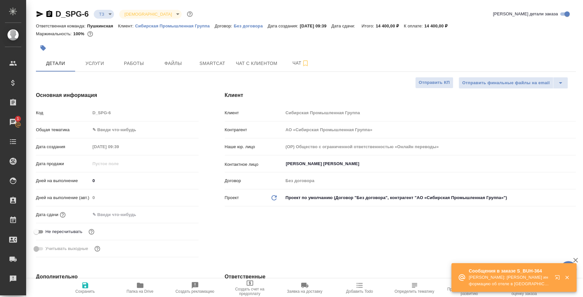
type textarea "x"
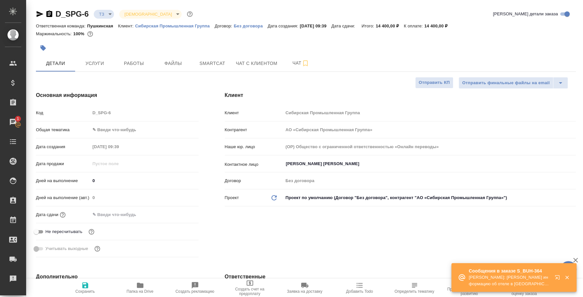
type textarea "x"
click at [543, 279] on p "Никифорова Валерия: Федотова Ирина Получила информацию об отеле в Германии: Bes…" at bounding box center [510, 280] width 82 height 13
click at [288, 64] on span "Чат" at bounding box center [300, 63] width 31 height 8
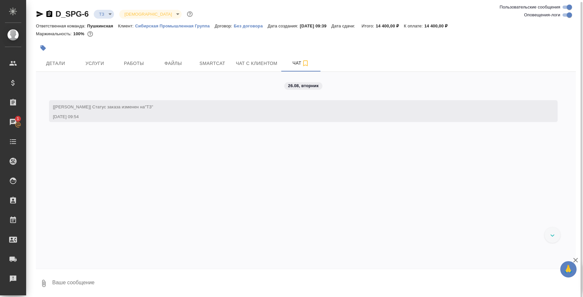
scroll to position [1, 0]
click at [70, 66] on span "Детали" at bounding box center [55, 62] width 31 height 8
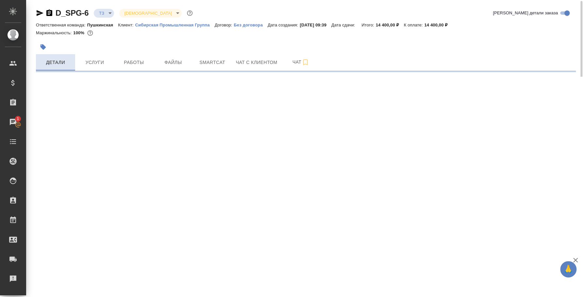
select select "RU"
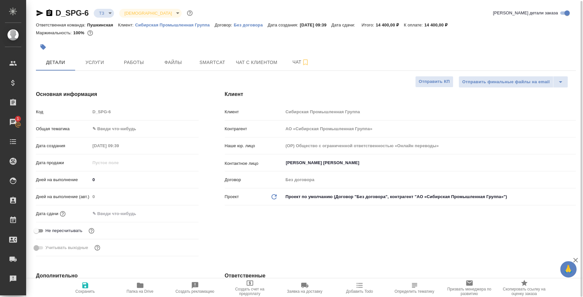
type textarea "x"
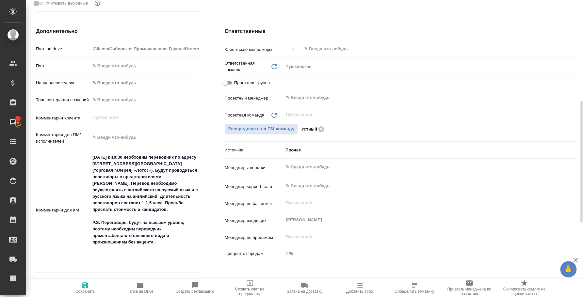
scroll to position [205, 0]
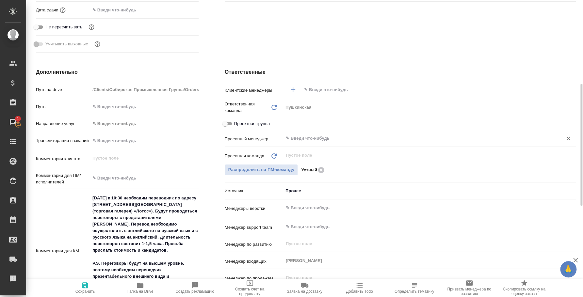
click at [304, 138] on input "text" at bounding box center [418, 139] width 267 height 8
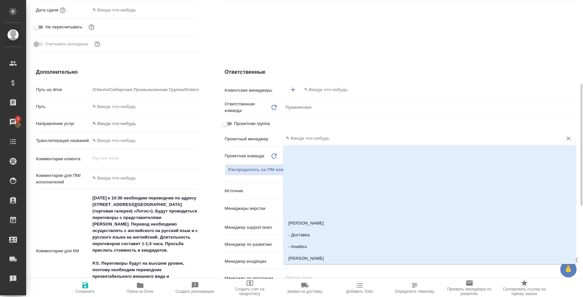
type input "е"
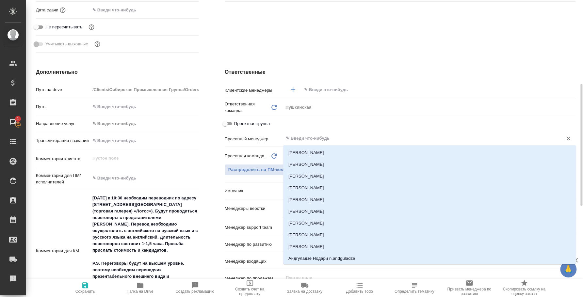
type textarea "x"
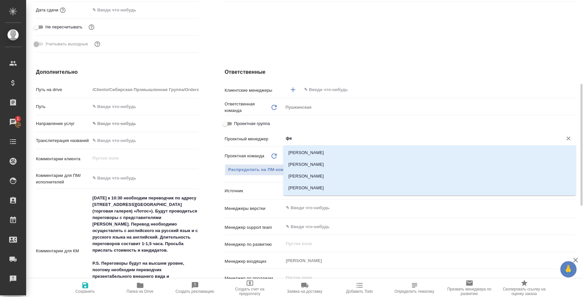
type input "фед"
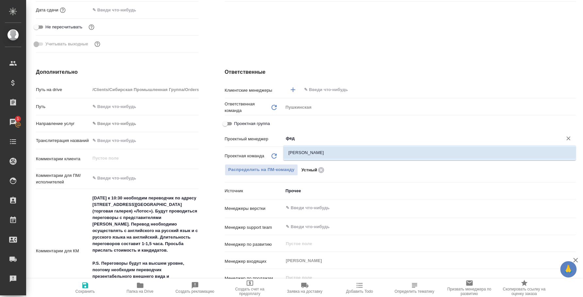
click at [316, 156] on li "[PERSON_NAME]" at bounding box center [429, 153] width 293 height 12
type textarea "x"
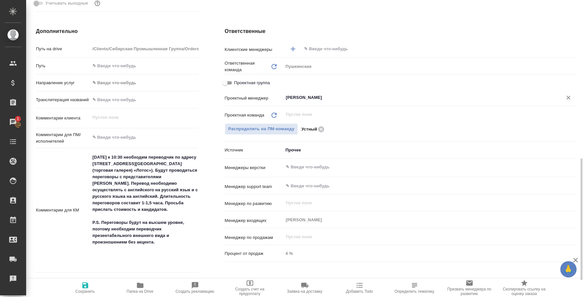
scroll to position [286, 0]
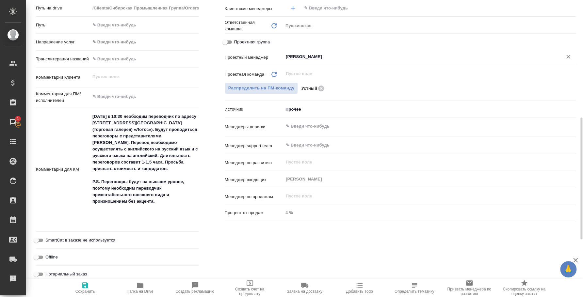
type input "Федотова Ирина"
drag, startPoint x: 168, startPoint y: 210, endPoint x: 30, endPoint y: 110, distance: 169.7
click at [30, 110] on div "Дополнительно Путь на drive /Clients/Сибирская Промышленная Группа/Orders/D_SPG…" at bounding box center [117, 137] width 189 height 326
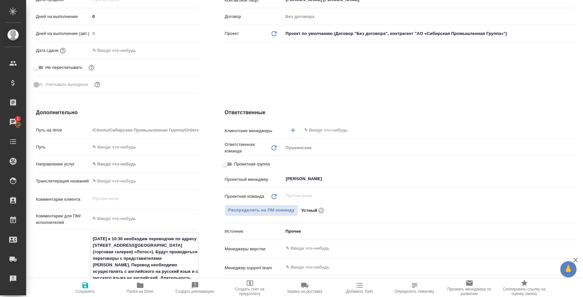
scroll to position [0, 0]
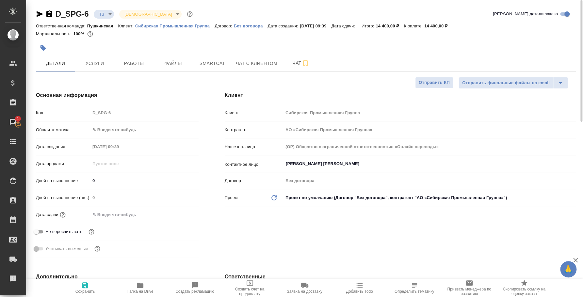
type textarea "x"
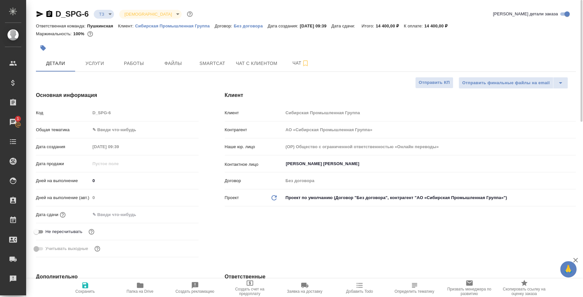
type textarea "x"
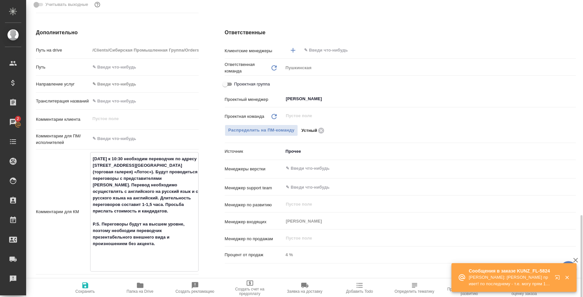
scroll to position [326, 0]
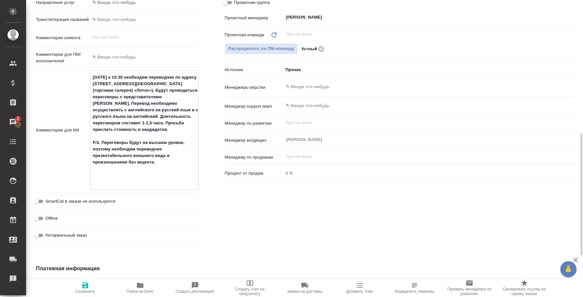
type textarea "x"
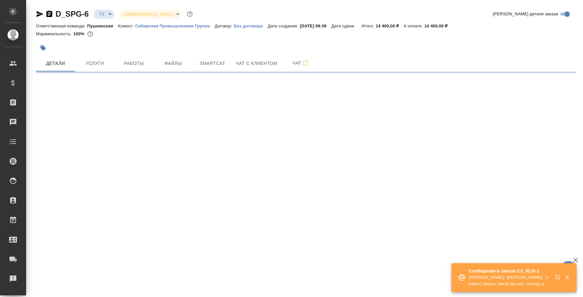
select select "RU"
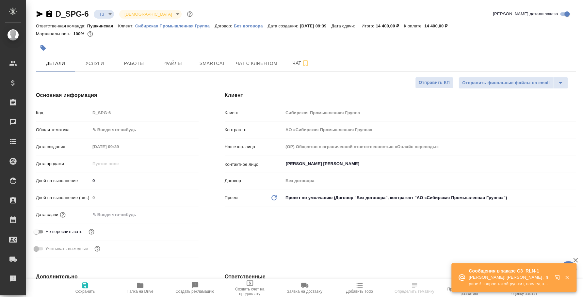
type textarea "x"
click at [108, 59] on span "Услуги" at bounding box center [94, 63] width 31 height 8
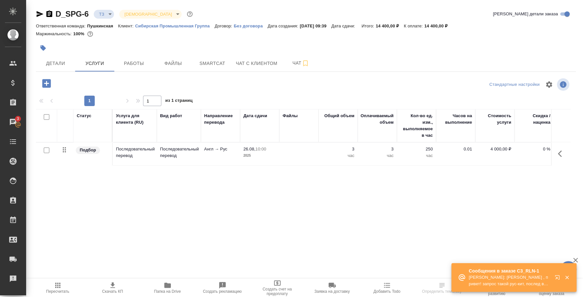
scroll to position [0, 81]
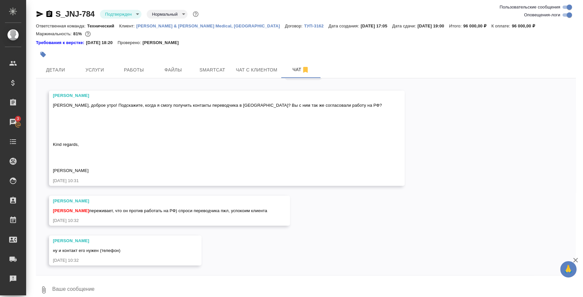
scroll to position [4034, 0]
click at [177, 286] on textarea at bounding box center [314, 290] width 524 height 22
type textarea "Привет, уточняю у него"
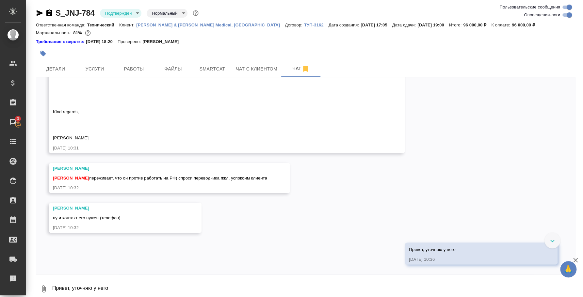
scroll to position [4066, 0]
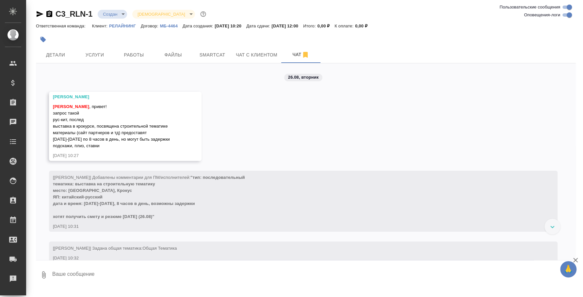
scroll to position [45, 0]
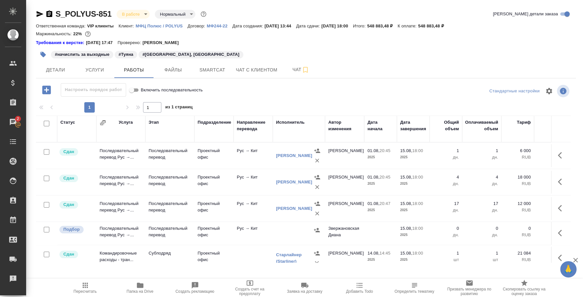
scroll to position [170, 0]
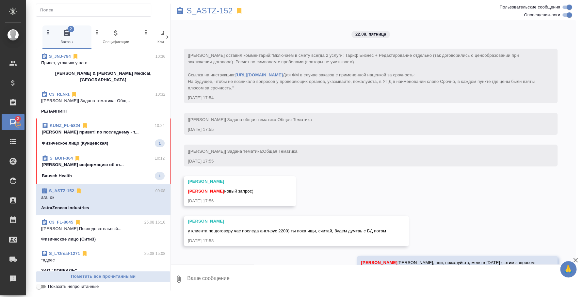
scroll to position [340, 0]
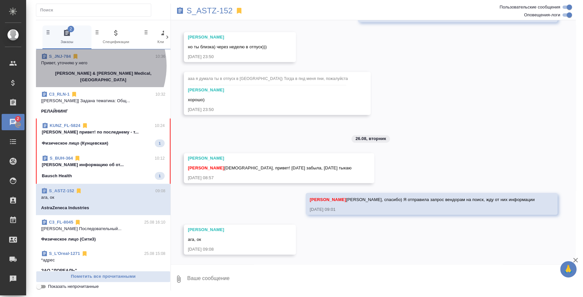
click at [89, 66] on p "Привет, уточняю у него" at bounding box center [103, 63] width 124 height 7
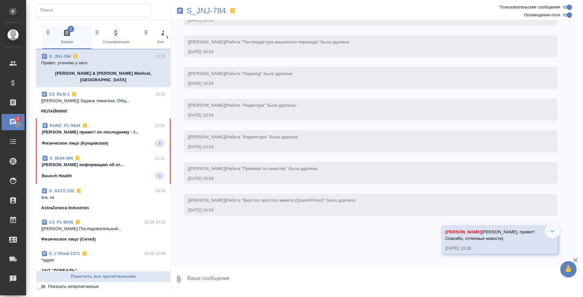
click at [231, 279] on textarea at bounding box center [381, 279] width 389 height 22
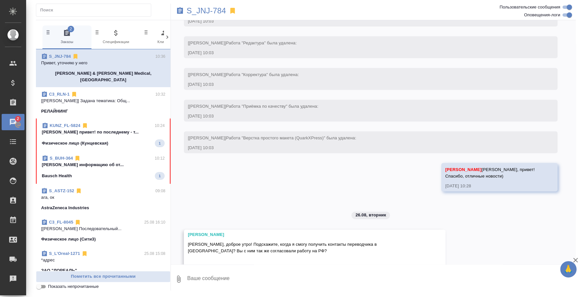
scroll to position [4045, 0]
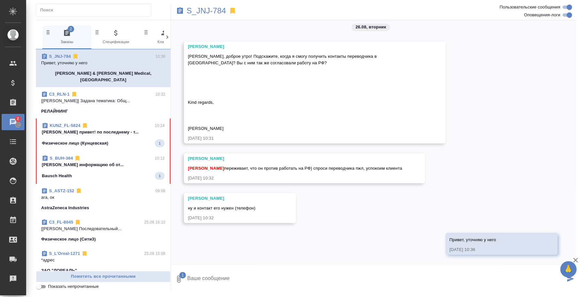
paste textarea "[PHONE_NUMBER]"
type textarea "[PHONE_NUMBER]"
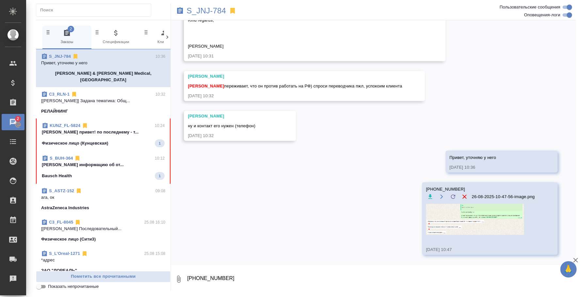
scroll to position [4096, 0]
click at [351, 279] on textarea "[PHONE_NUMBER]" at bounding box center [381, 279] width 389 height 22
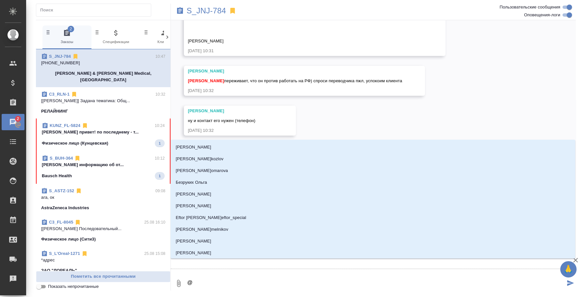
type textarea "@e"
type input "e"
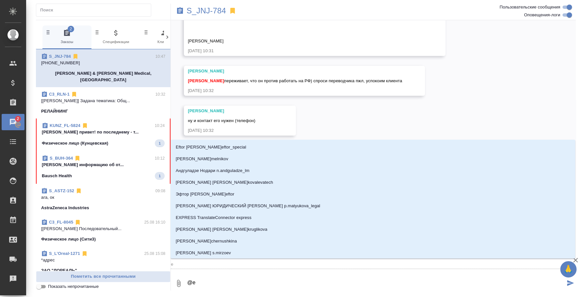
type textarea "@ec"
type input "ec"
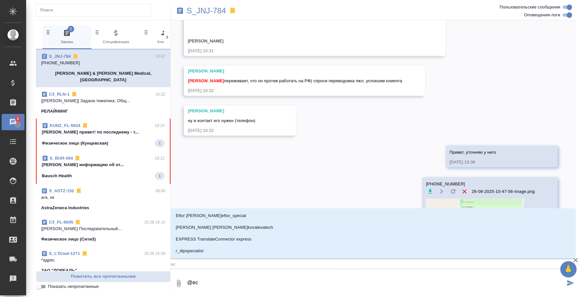
type textarea "@e"
type input "e"
type textarea "@"
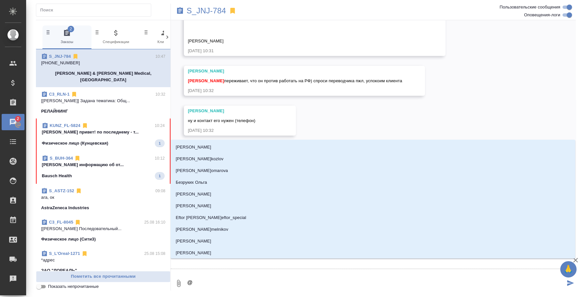
type textarea "@e"
type input "e"
type textarea "@e'c'v"
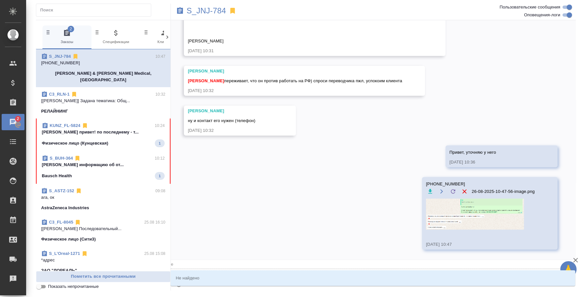
type input "e'c'v"
type textarea "@e'c"
type input "e'c"
type textarea "@e"
type input "e"
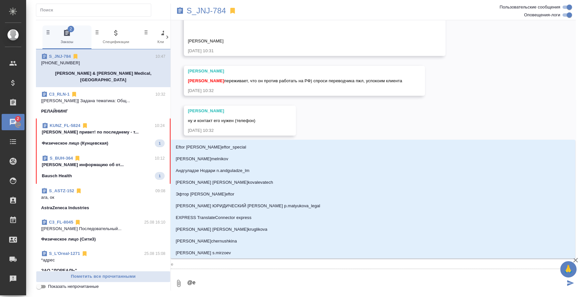
type textarea "@"
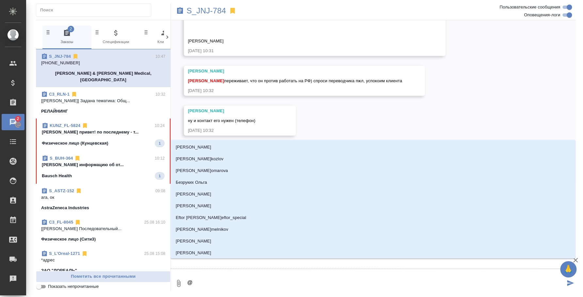
type textarea "@у"
type input "у"
type textarea "@ус"
type input "ус"
type textarea "@усм"
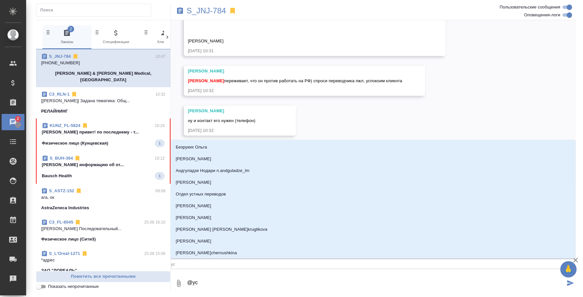
type input "усм"
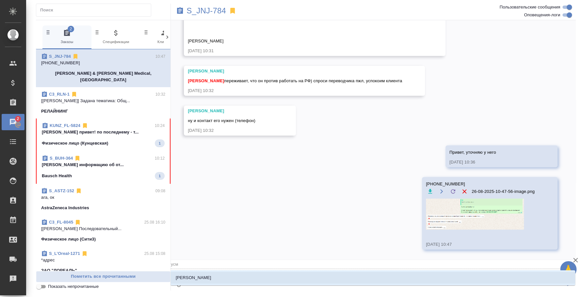
click at [351, 279] on li "[PERSON_NAME]" at bounding box center [373, 278] width 405 height 12
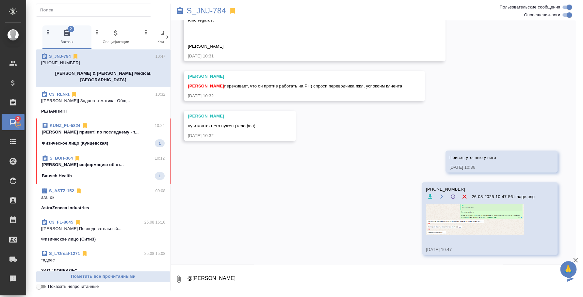
type textarea "@Усманова Ольга"
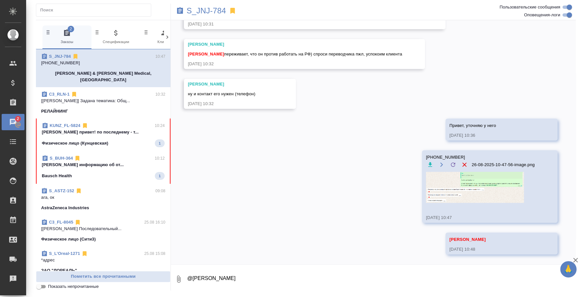
scroll to position [4159, 0]
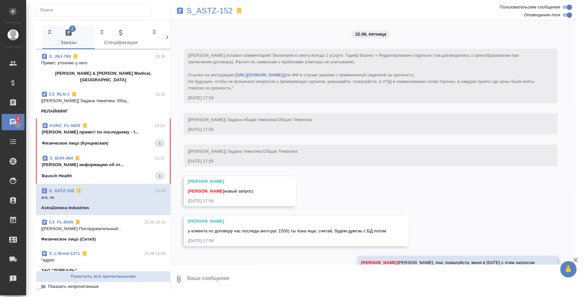
scroll to position [340, 0]
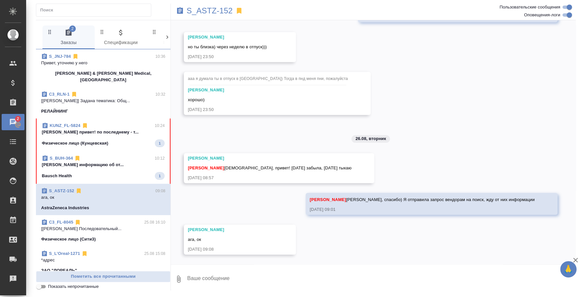
click at [118, 63] on p "Привет, уточняю у него" at bounding box center [103, 63] width 124 height 7
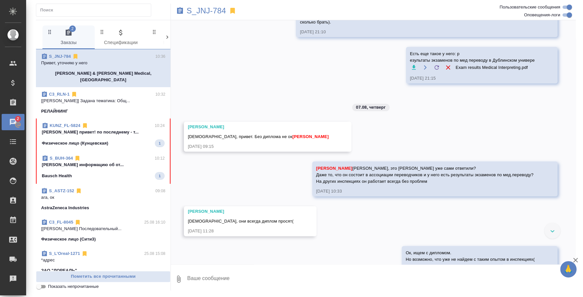
scroll to position [3730, 0]
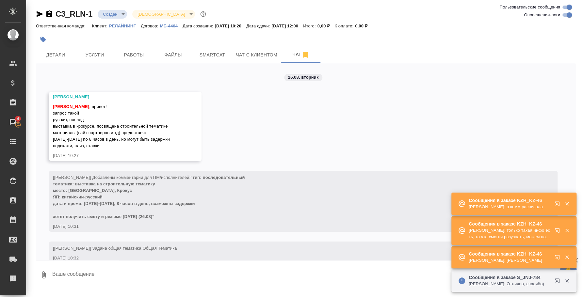
scroll to position [45, 0]
